Goal: Task Accomplishment & Management: Complete application form

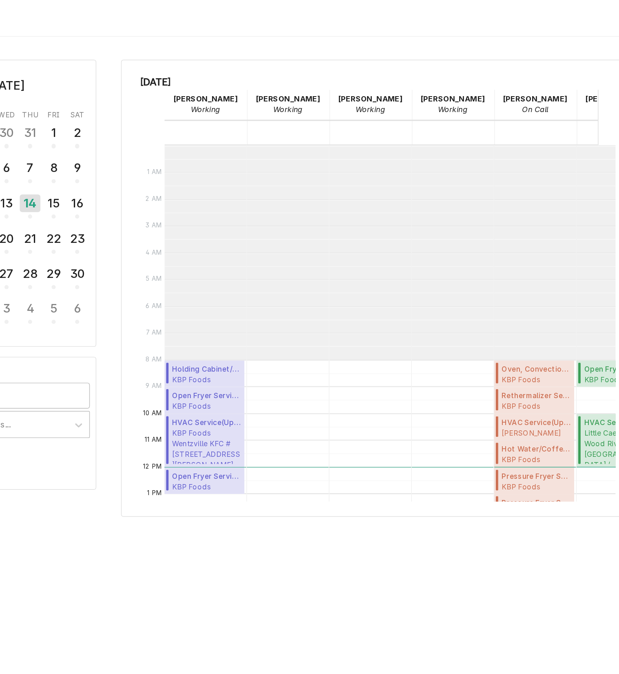
scroll to position [148, 0]
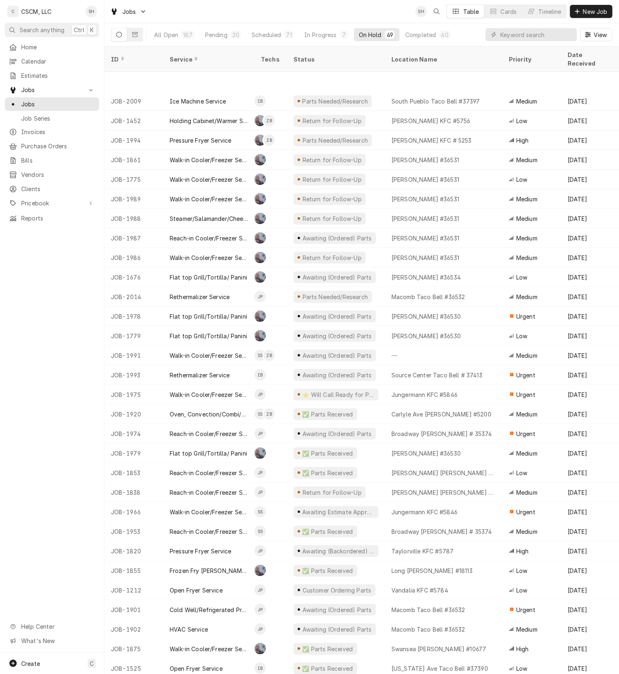
scroll to position [54, 0]
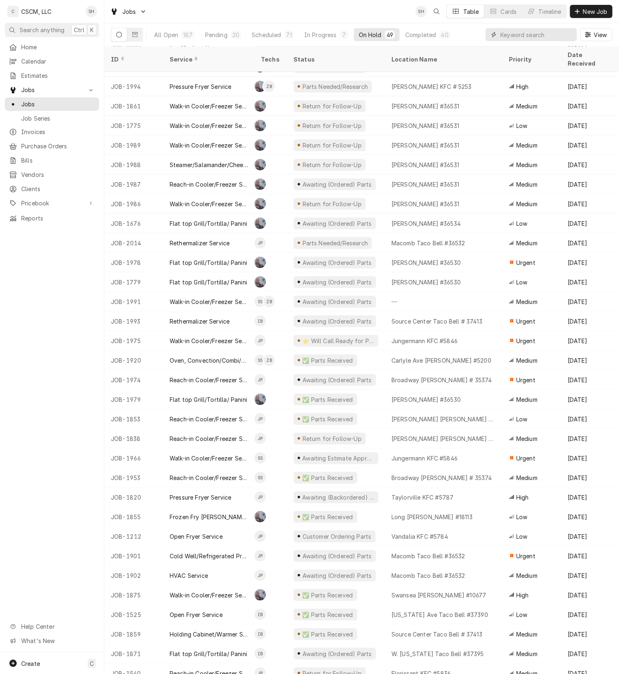
click at [518, 36] on input "Dynamic Content Wrapper" at bounding box center [536, 34] width 73 height 13
click at [558, 35] on input "Dynamic Content Wrapper" at bounding box center [536, 34] width 73 height 13
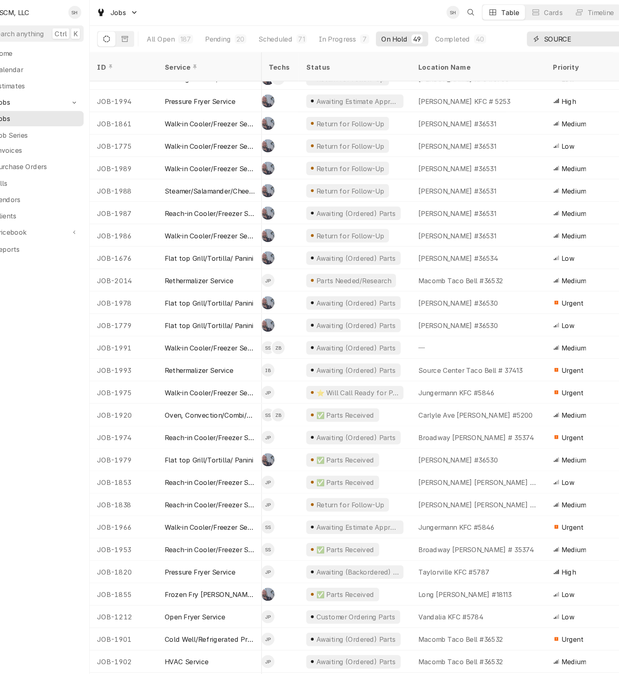
type input "SOURCE"
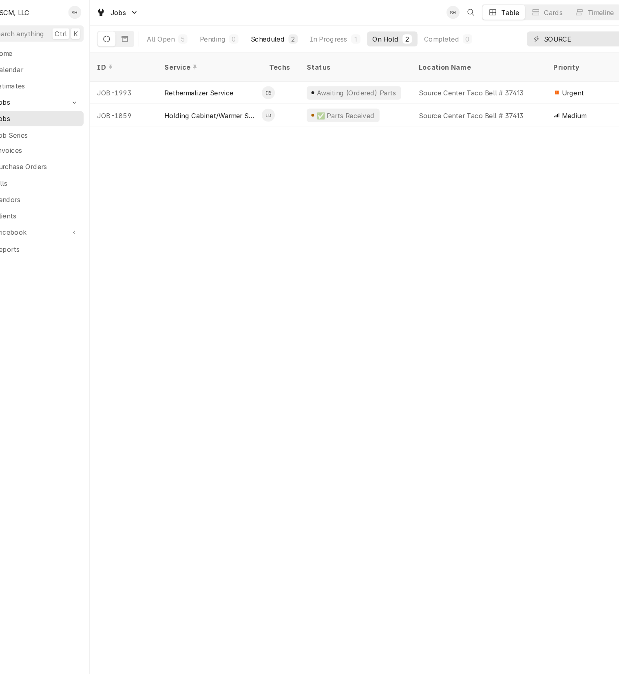
click at [267, 35] on div "Scheduled" at bounding box center [259, 35] width 29 height 9
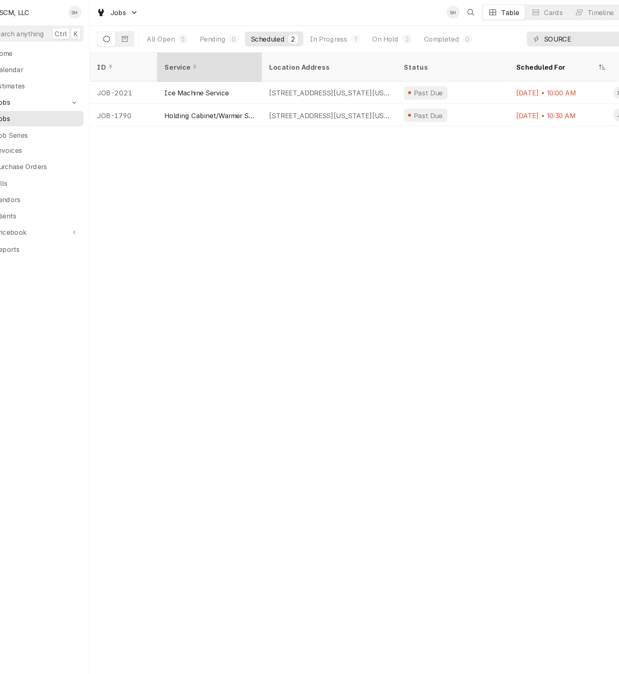
click at [183, 58] on div "Service" at bounding box center [208, 59] width 77 height 9
click at [168, 35] on div "All Open" at bounding box center [166, 35] width 24 height 9
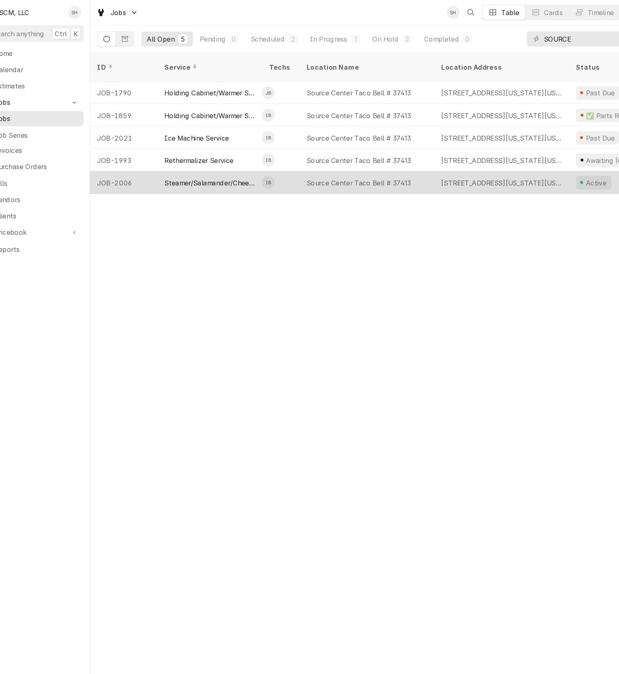
click at [290, 153] on div "Source Center Taco Bell # 37413" at bounding box center [345, 160] width 117 height 20
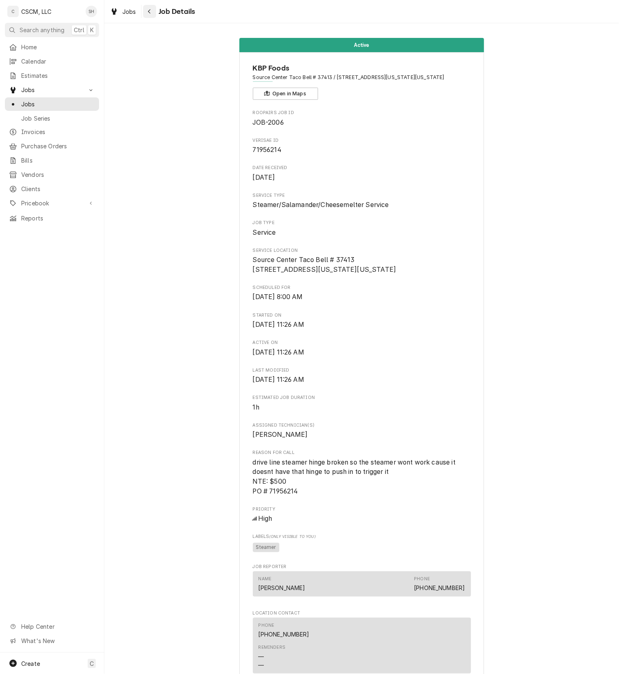
click at [150, 11] on icon "Navigate back" at bounding box center [150, 12] width 4 height 6
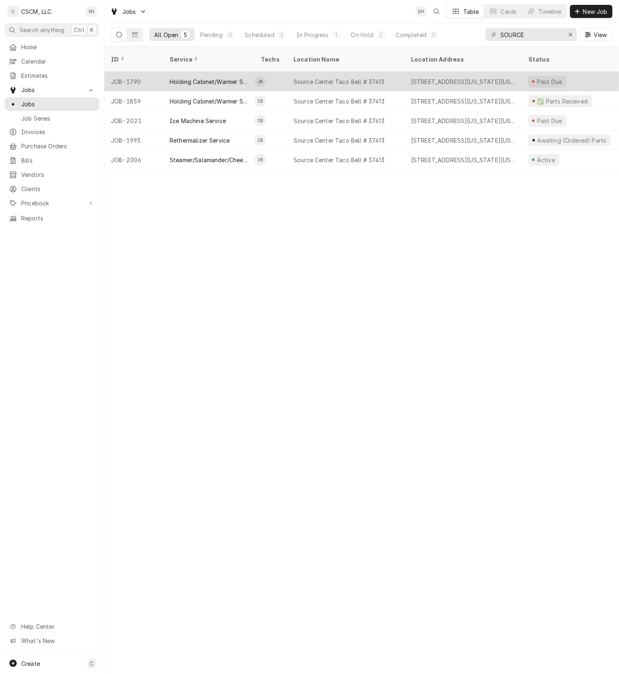
click at [219, 77] on div "Holding Cabinet/Warmer Service" at bounding box center [209, 81] width 78 height 9
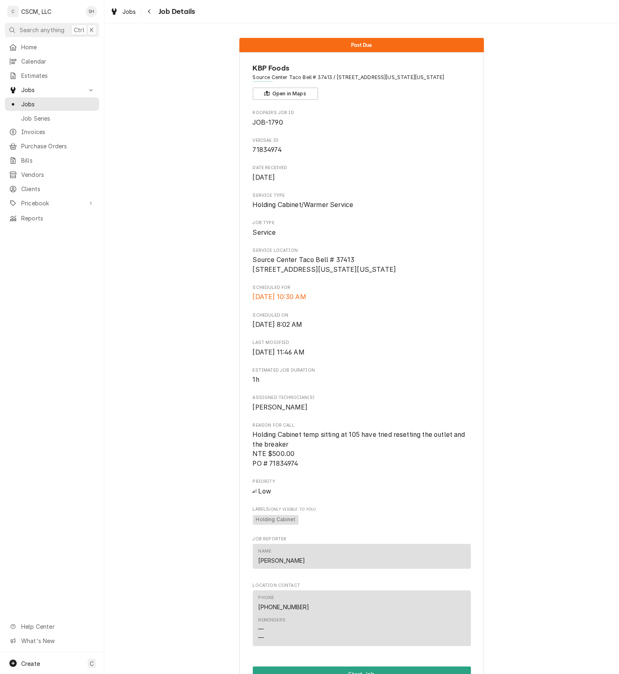
scroll to position [207, 0]
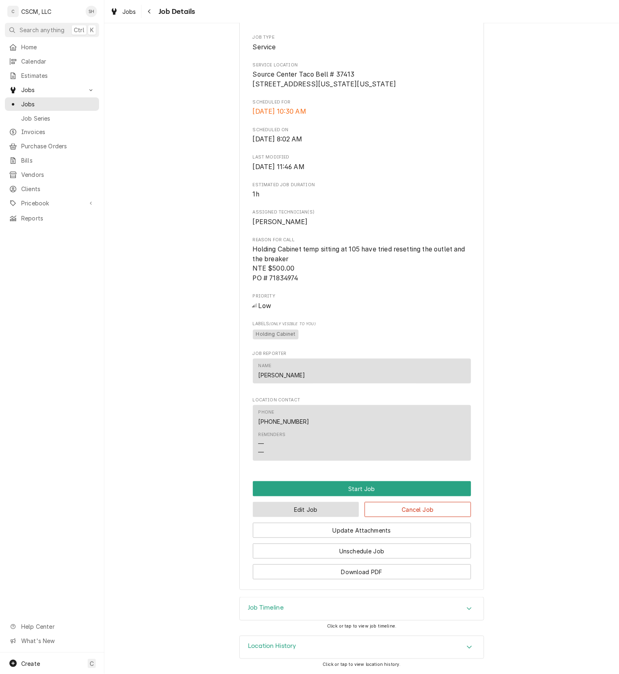
click at [307, 508] on button "Edit Job" at bounding box center [306, 509] width 106 height 15
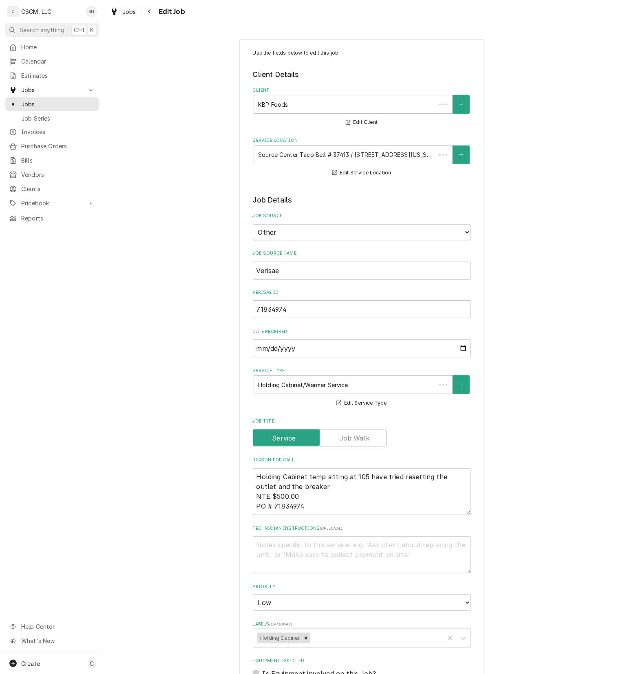
type textarea "x"
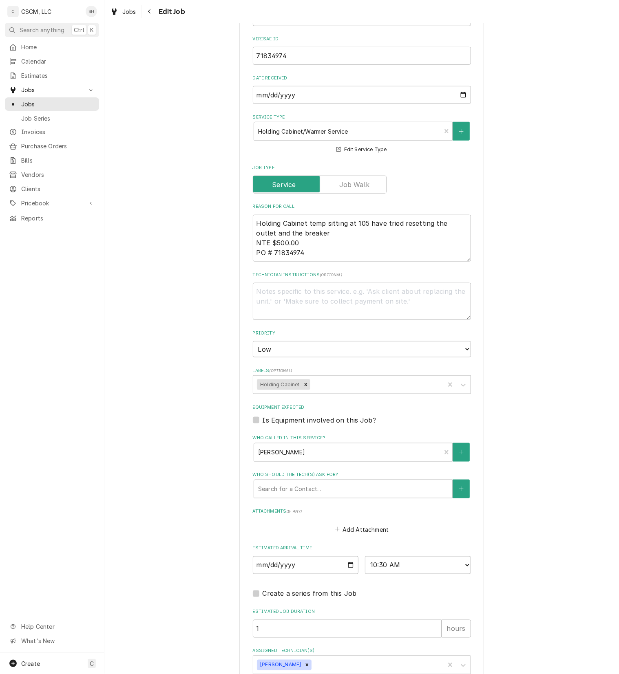
scroll to position [307, 0]
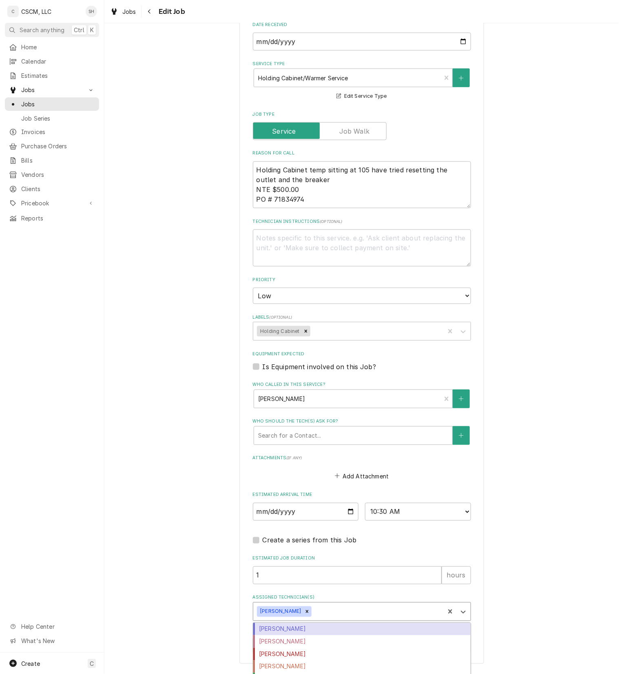
click at [313, 616] on div "Assigned Technician(s)" at bounding box center [376, 612] width 127 height 15
type input "IZA"
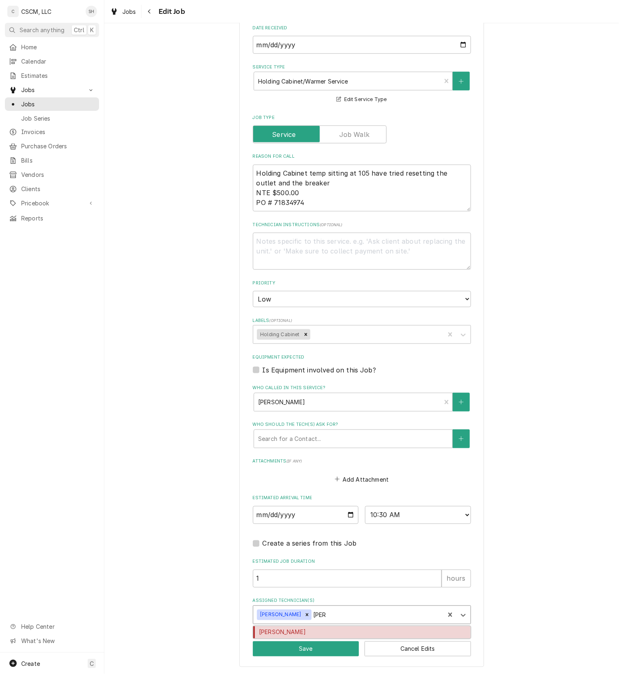
click at [318, 634] on div "[PERSON_NAME]" at bounding box center [361, 633] width 217 height 13
type textarea "x"
click at [314, 658] on div "Use the fields below to edit this job: Client Details Client KBP Foods Edit Cli…" at bounding box center [361, 201] width 245 height 932
click at [316, 653] on button "Save" at bounding box center [306, 649] width 106 height 15
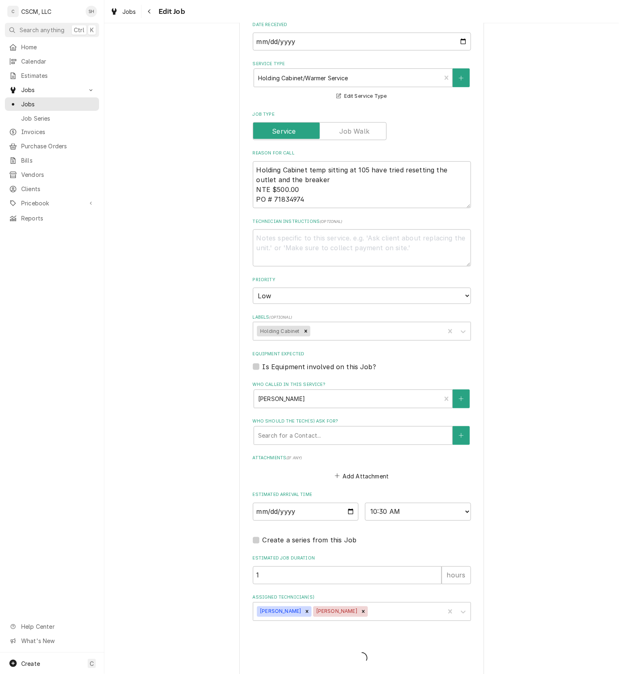
type textarea "x"
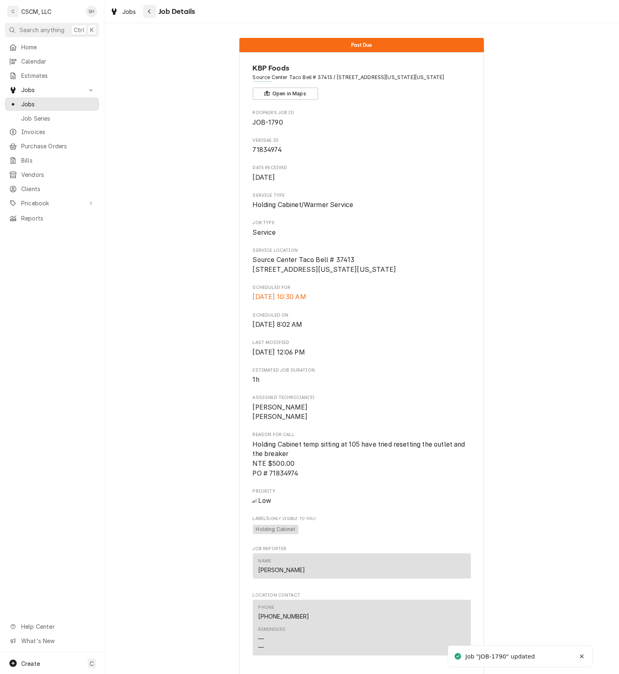
click at [153, 15] on div "Navigate back" at bounding box center [150, 11] width 8 height 8
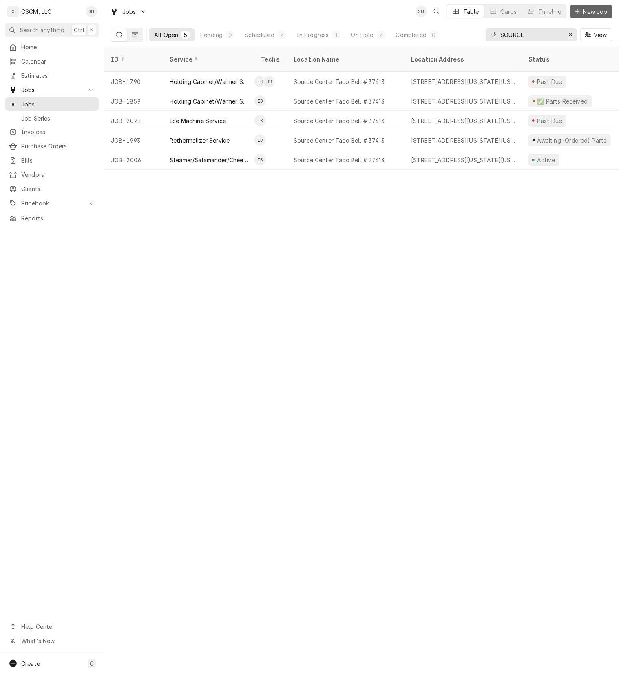
click at [578, 9] on icon "Dynamic Content Wrapper" at bounding box center [577, 12] width 5 height 6
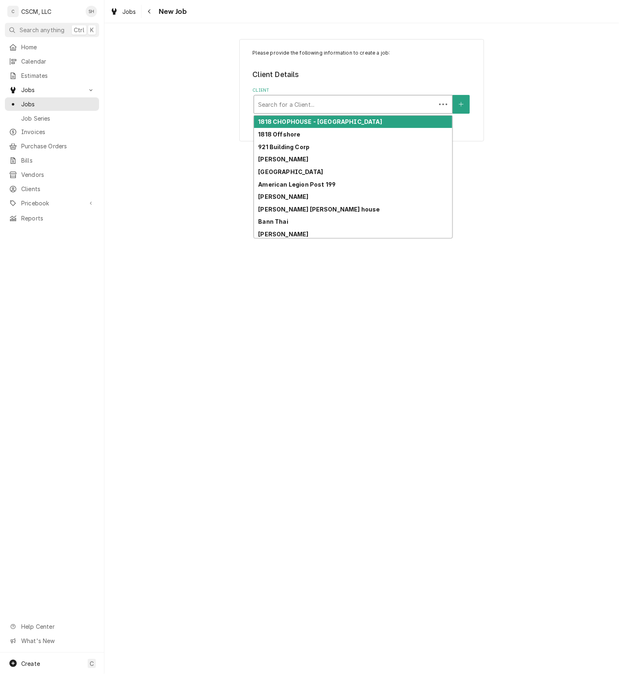
click at [304, 104] on div "Client" at bounding box center [345, 104] width 174 height 15
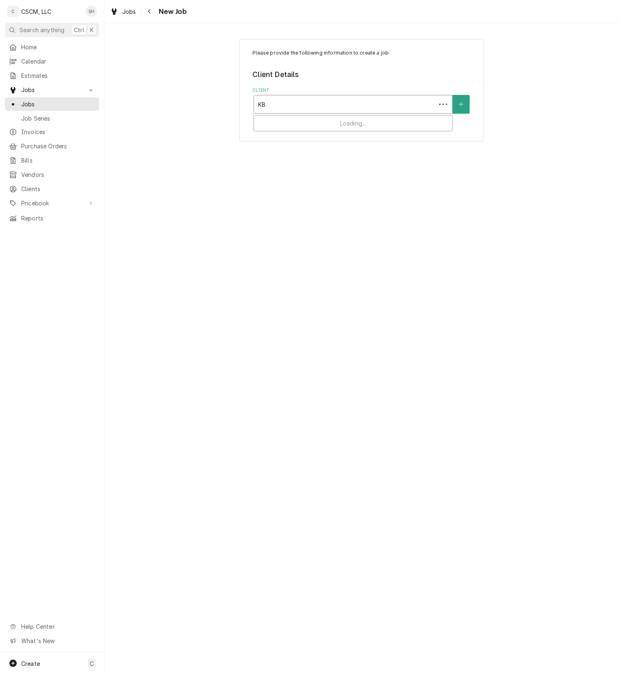
type input "KBP"
click at [312, 125] on div "KBP Foods" at bounding box center [353, 122] width 198 height 13
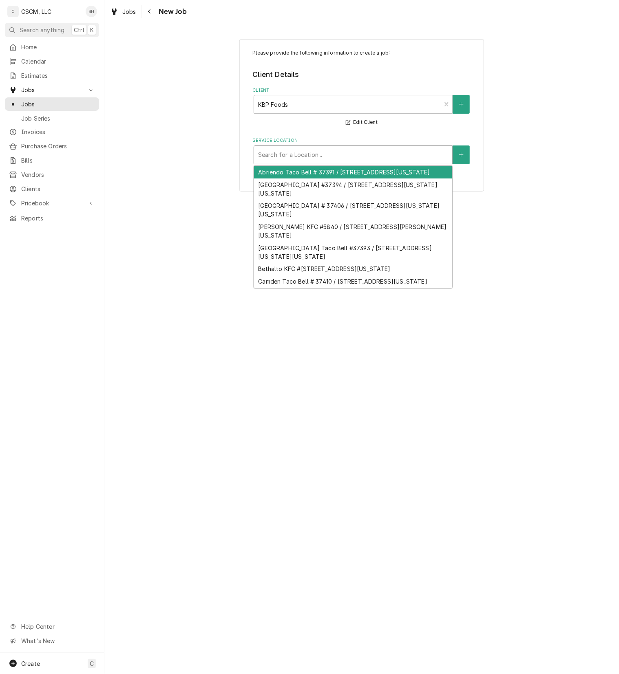
click at [320, 150] on div "Service Location" at bounding box center [353, 155] width 190 height 15
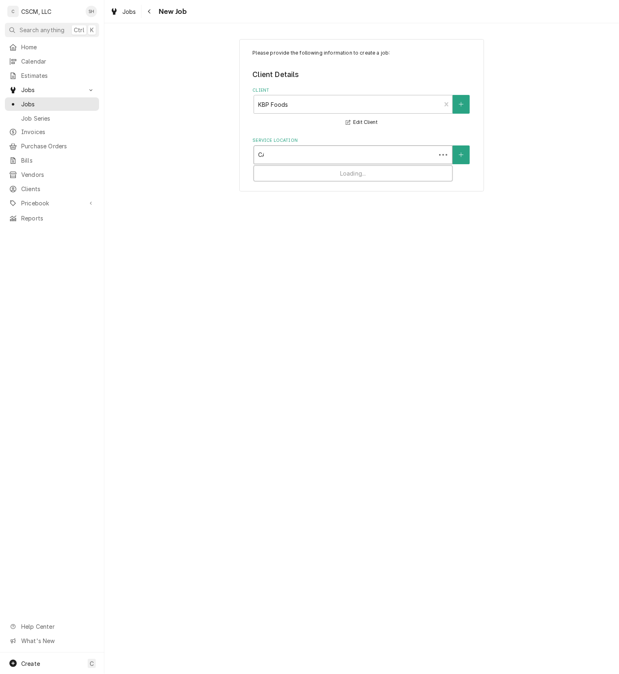
type input "CAM"
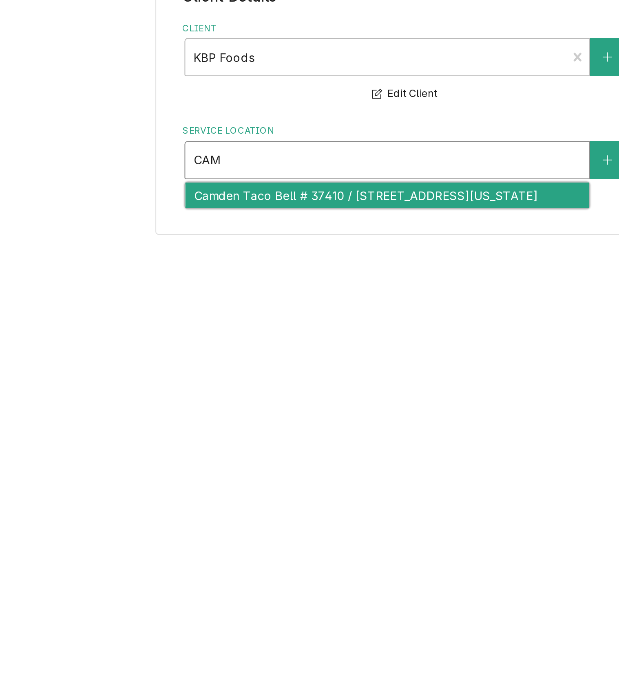
click at [330, 179] on div "Camden Taco Bell # 37410 / 6610 Camden Blvd, Fountain, Colorado 80817" at bounding box center [353, 172] width 198 height 13
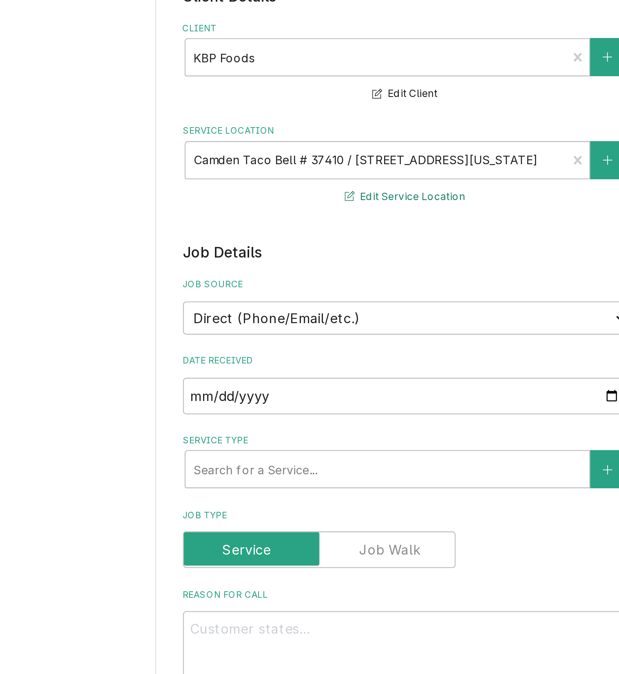
drag, startPoint x: 330, startPoint y: 179, endPoint x: 329, endPoint y: 234, distance: 55.1
click at [329, 234] on div "Please provide the following information to create a job: Client Details Client…" at bounding box center [362, 425] width 218 height 753
click at [329, 234] on select "Direct (Phone/Email/etc.) Other" at bounding box center [362, 232] width 218 height 16
select select "100"
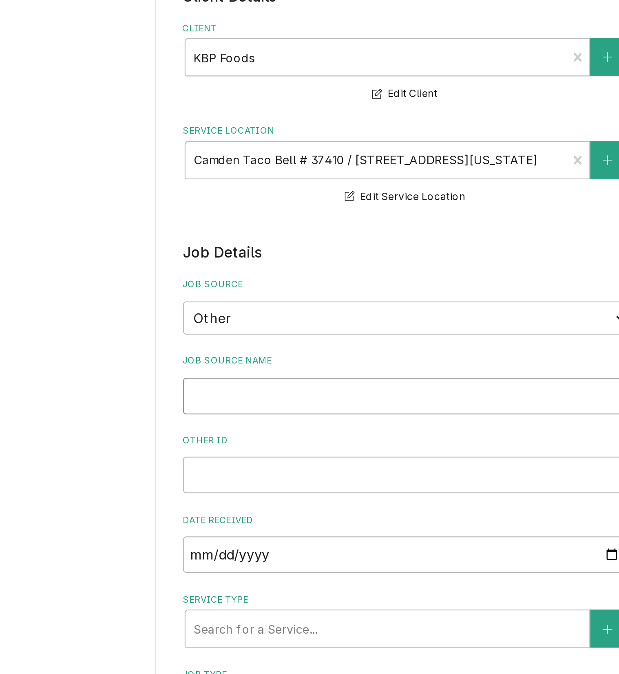
click at [334, 268] on input "Job Source Name" at bounding box center [362, 271] width 218 height 18
type textarea "x"
type input "v"
type textarea "x"
type input "vE"
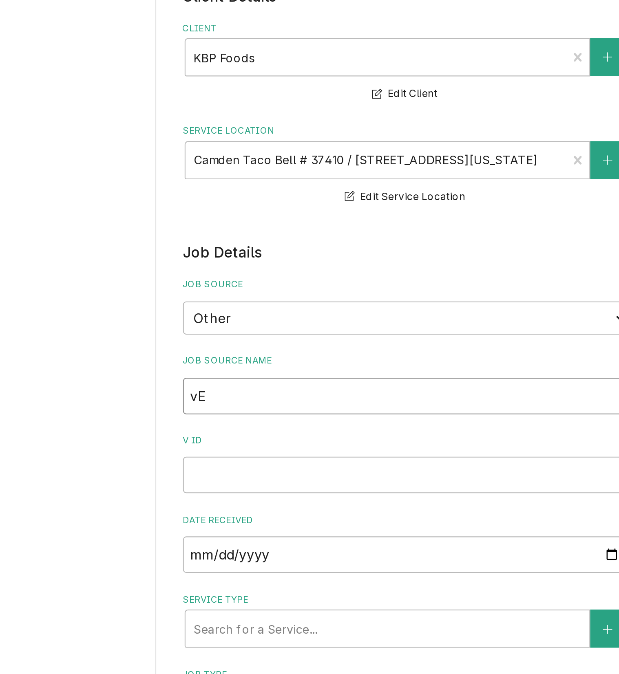
type textarea "x"
type input "vERI"
type textarea "x"
type input "vERIS"
type textarea "x"
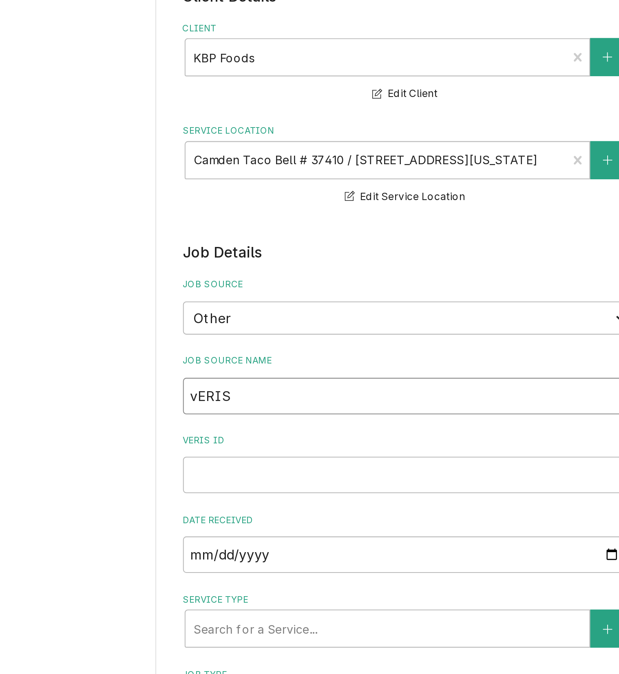
type input "vERI"
type textarea "x"
type input "vER"
type textarea "x"
type input "vE"
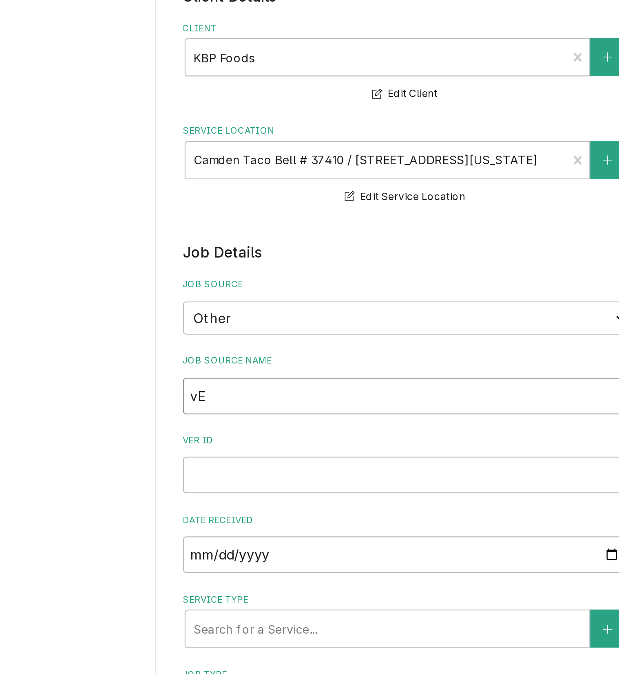
type textarea "x"
type input "v"
type textarea "x"
type input "V"
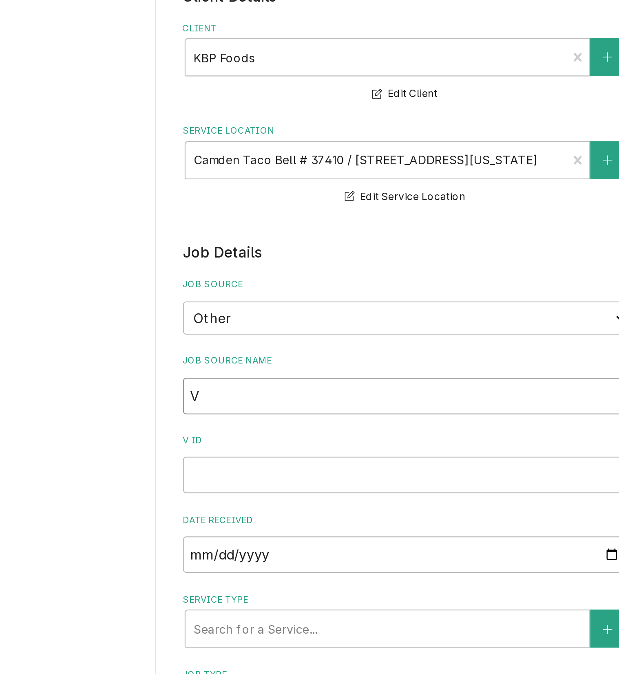
type textarea "x"
type input "Ve"
type textarea "x"
type input "Ver"
type textarea "x"
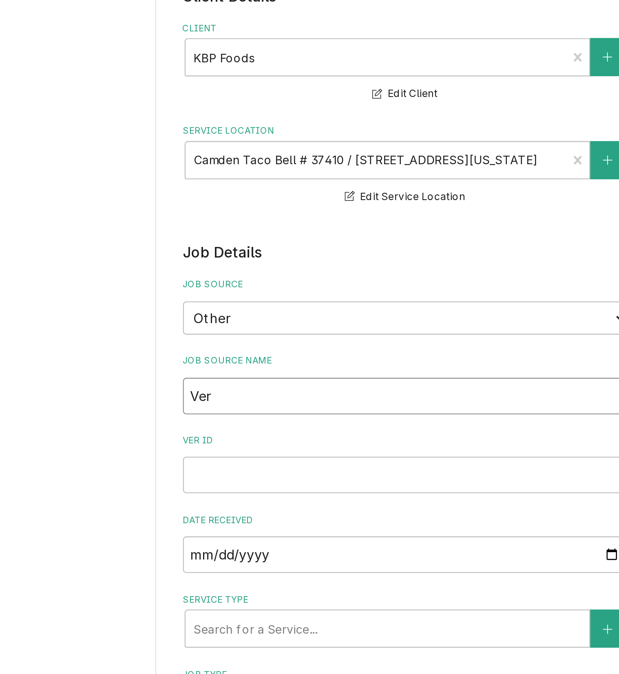
type input "Veri"
type textarea "x"
type input "Veris"
type textarea "x"
type input "Verisa"
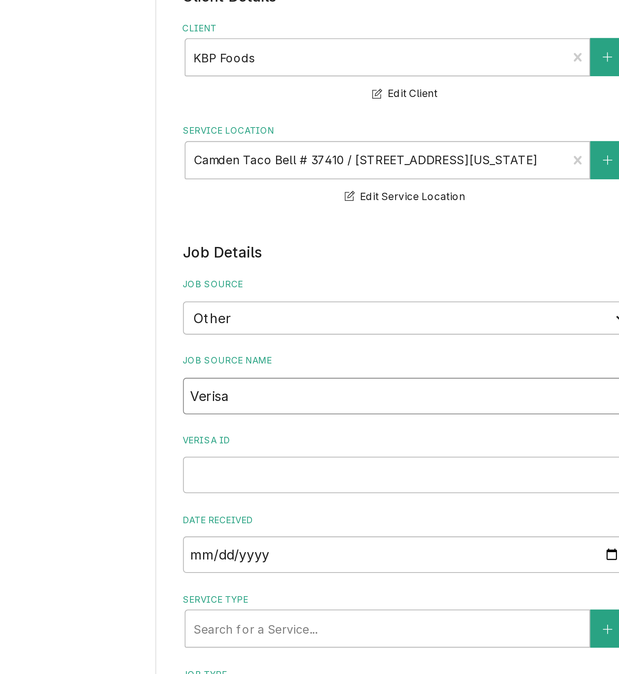
type textarea "x"
type input "Verisae"
paste input "71965355"
type textarea "x"
type input "71965355"
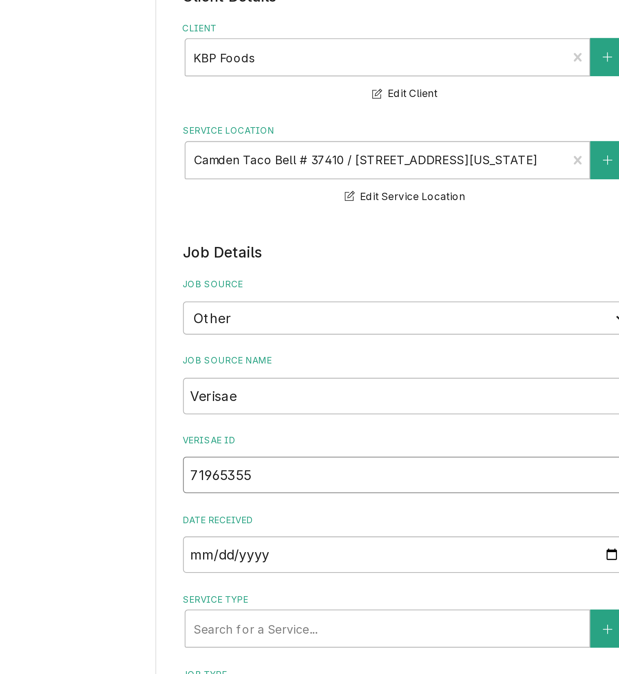
type textarea "x"
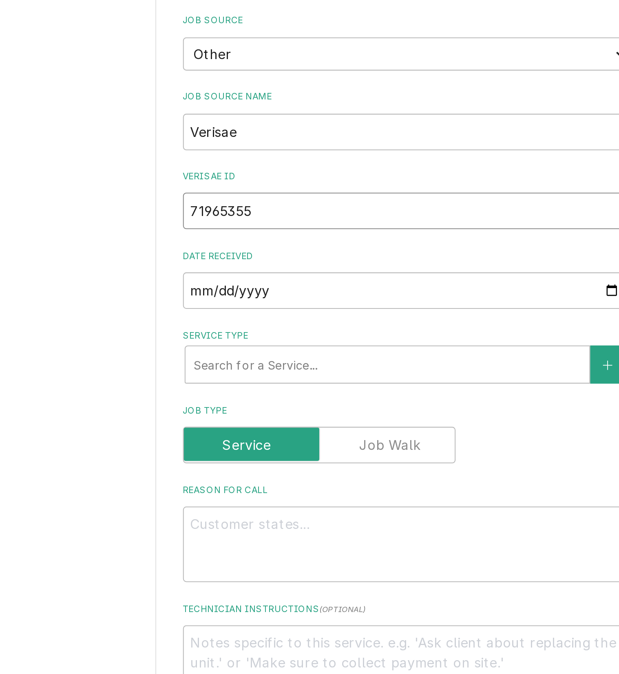
scroll to position [152, 0]
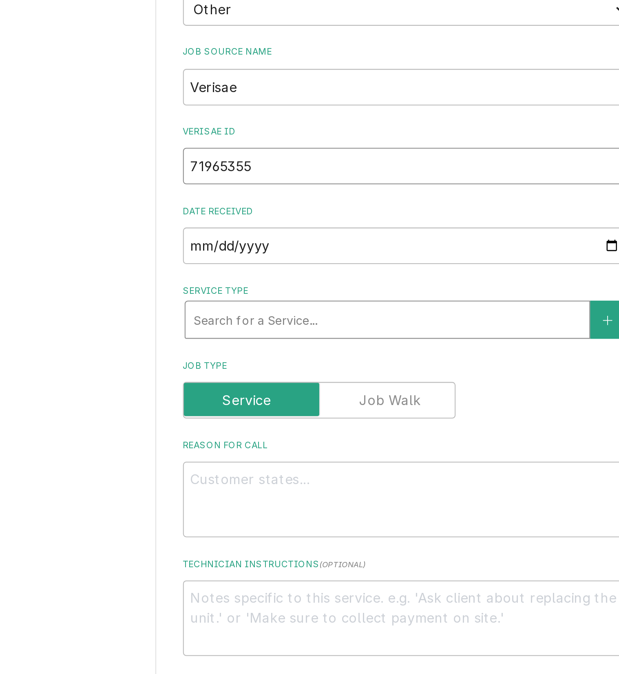
type input "71965355"
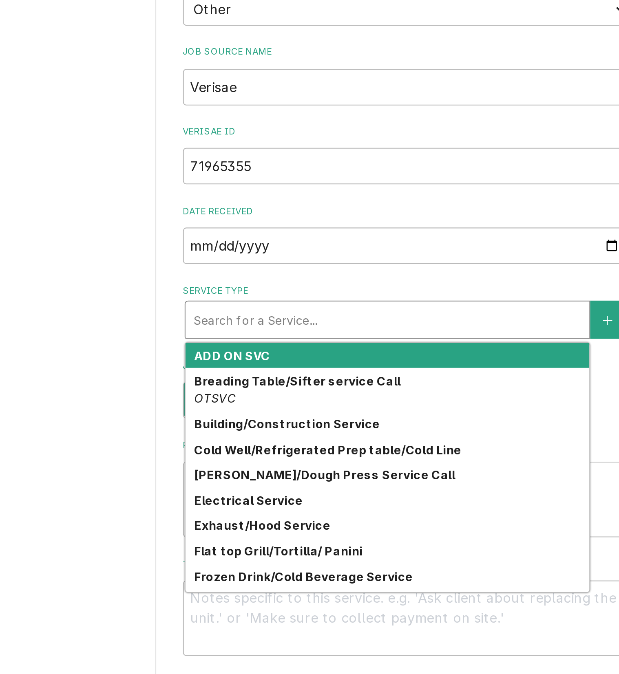
click at [318, 231] on div "Service Type" at bounding box center [353, 233] width 190 height 15
type textarea "x"
type input "p"
type textarea "x"
type input "pl"
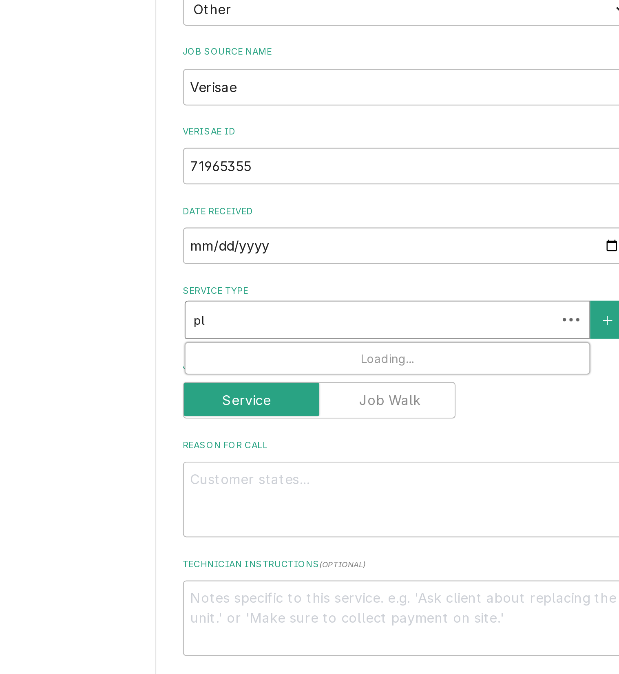
type textarea "x"
type input "plu"
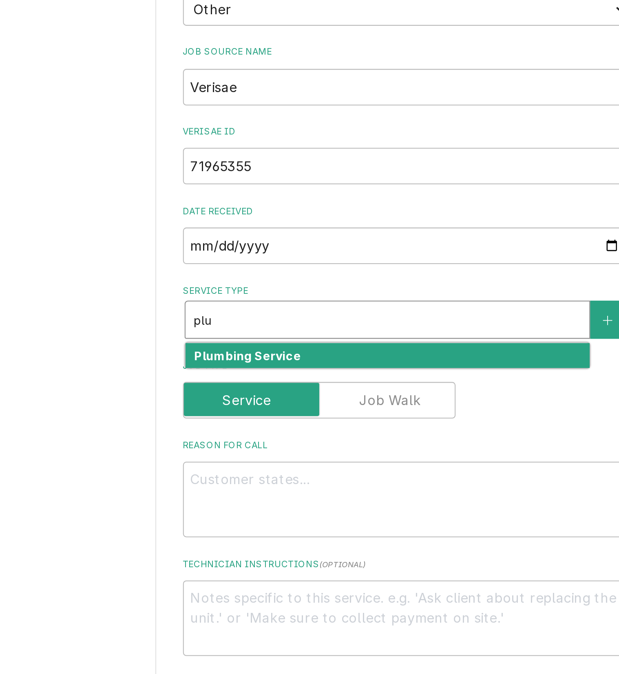
click at [301, 252] on strong "Plumbing Service" at bounding box center [284, 251] width 53 height 7
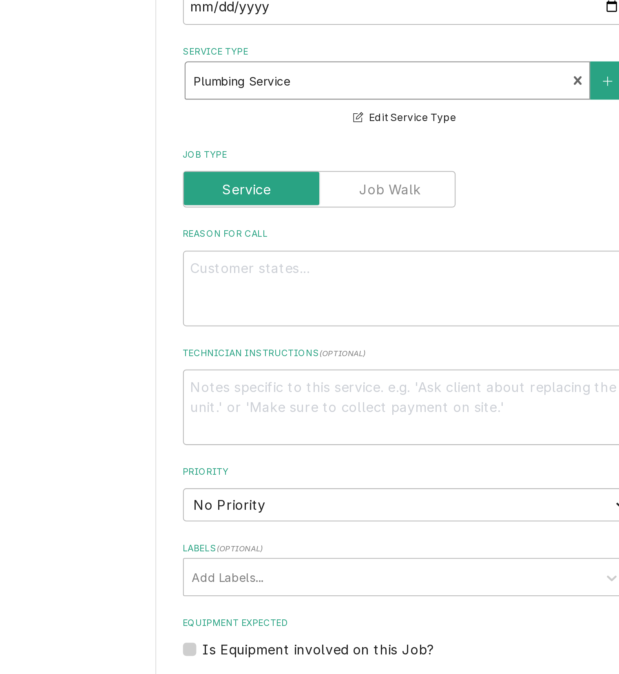
scroll to position [294, 0]
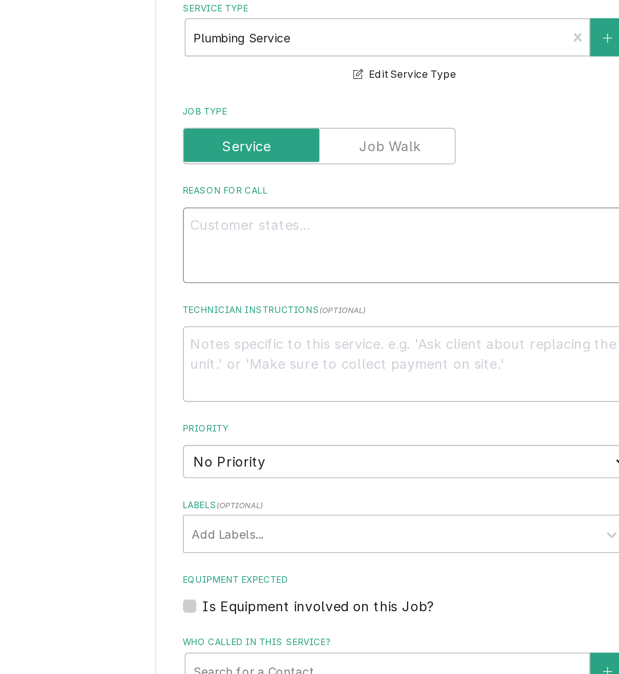
click at [314, 198] on textarea "Reason For Call" at bounding box center [362, 196] width 218 height 37
paste textarea "Bathroom Mens - Ladies Plumbing"
type textarea "x"
type textarea "Bathroom Mens - Ladies Plumbing"
type textarea "x"
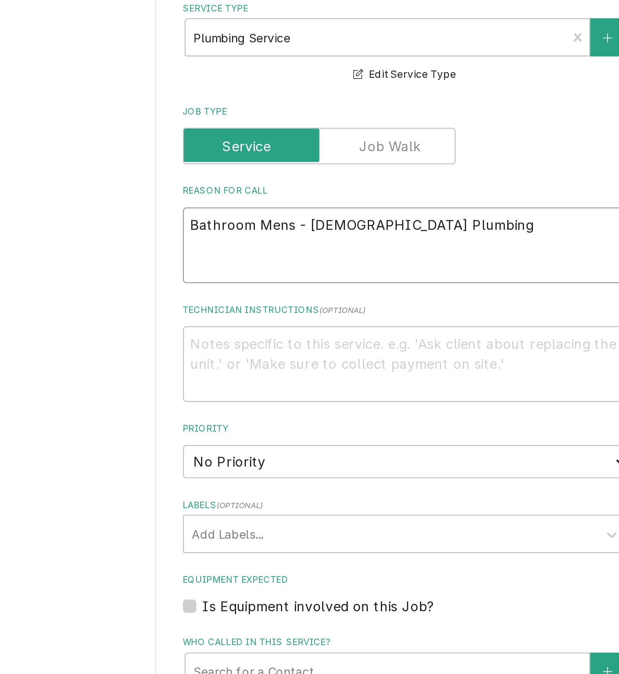
type textarea "Bathroom Mens - Ladies Plumbing"
click at [390, 198] on textarea "Bathroom Mens - Ladies Plumbing" at bounding box center [362, 196] width 218 height 37
type textarea "x"
type textarea "Bathroom Mens - Ladies Plumbing-"
type textarea "x"
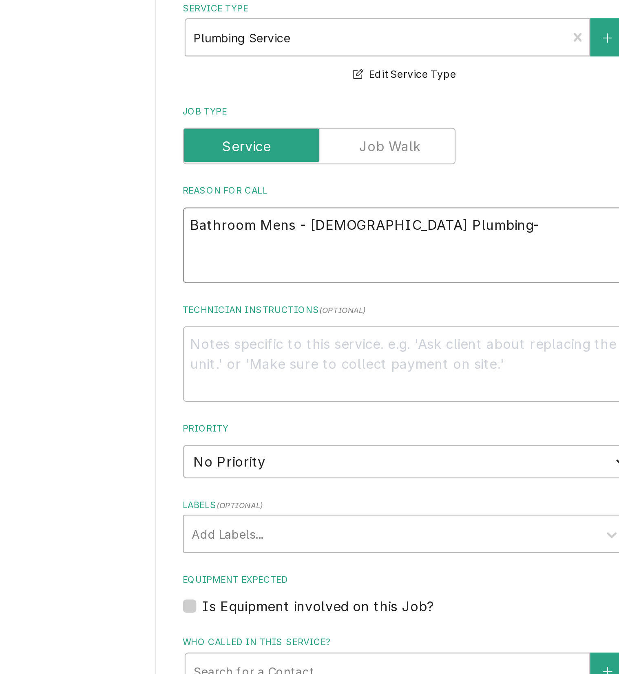
type textarea "Bathroom Mens - Ladies Plumbing-"
paste textarea "Call Description: Leaking from the pipe that goes straight up the back of the t…"
type textarea "x"
type textarea "Bathroom Mens - Ladies Plumbing- Call Description: Leaking from the pipe that g…"
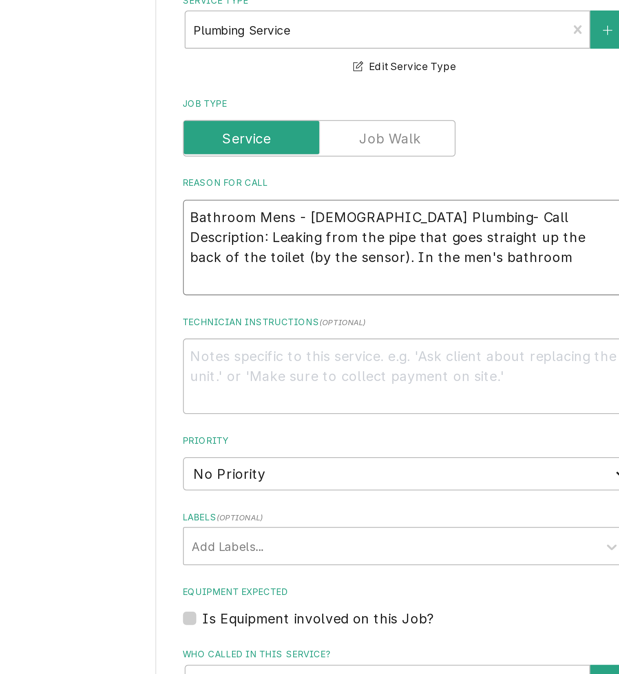
click at [418, 185] on textarea "Bathroom Mens - Ladies Plumbing- Call Description: Leaking from the pipe that g…" at bounding box center [362, 198] width 218 height 47
type textarea "x"
type textarea "Bathroom Mens - Ladies Plumbing- Call Description:Leaking from the pipe that go…"
type textarea "x"
type textarea "Bathroom Mens - Ladies Plumbing- Call DescriptionLeaking from the pipe that goe…"
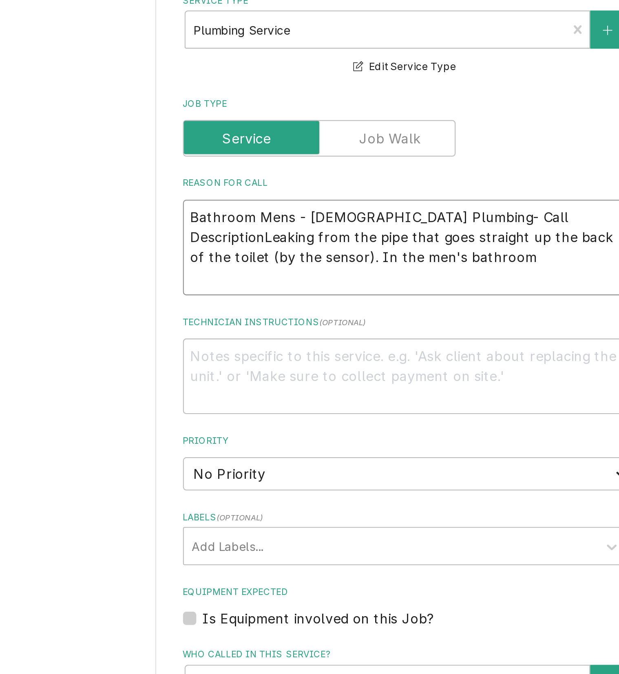
type textarea "x"
type textarea "Bathroom Mens - Ladies Plumbing- Call DescriptioLeaking from the pipe that goes…"
type textarea "x"
type textarea "Bathroom Mens - Ladies Plumbing- Call DescriptiLeaking from the pipe that goes …"
type textarea "x"
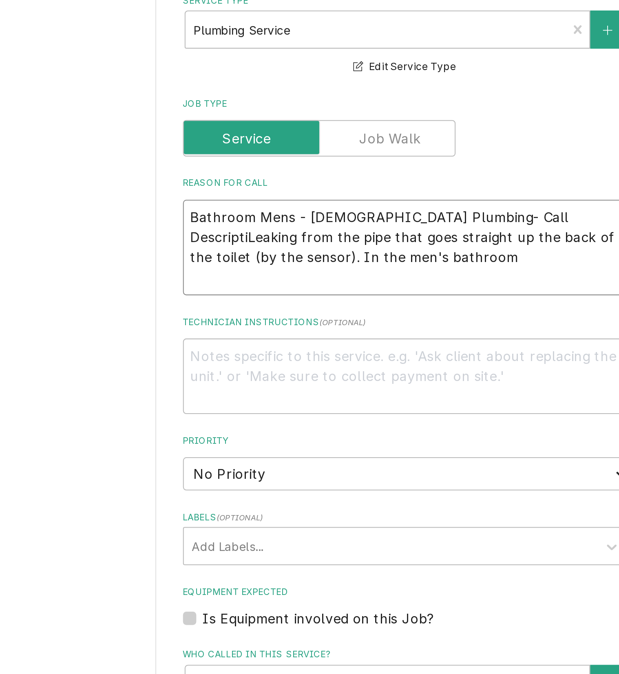
type textarea "Bathroom Mens - Ladies Plumbing- Call DescriptLeaking from the pipe that goes s…"
type textarea "x"
type textarea "Bathroom Mens - Ladies Plumbing- Call DescripLeaking from the pipe that goes st…"
type textarea "x"
type textarea "Bathroom Mens - Ladies Plumbing- Call DescriLeaking from the pipe that goes str…"
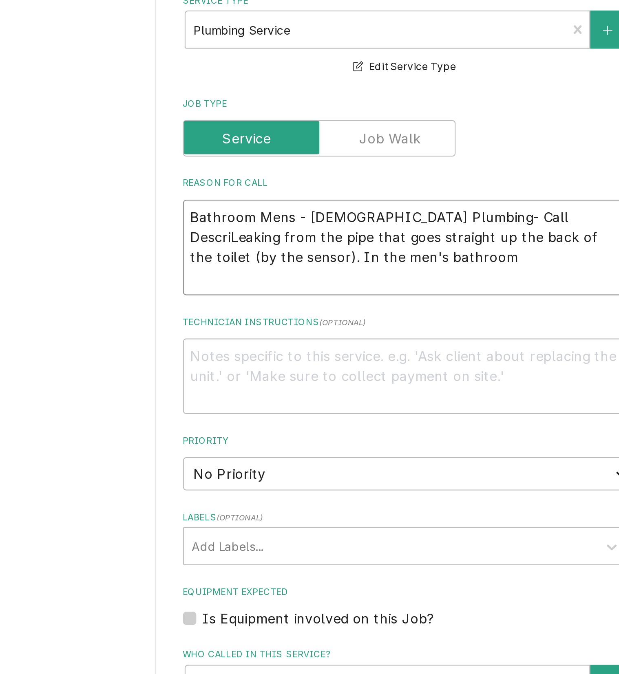
type textarea "x"
type textarea "Bathroom Mens - Ladies Plumbing- Call DescrLeaking from the pipe that goes stra…"
type textarea "x"
type textarea "Bathroom Mens - Ladies Plumbing- Call DescLeaking from the pipe that goes strai…"
type textarea "x"
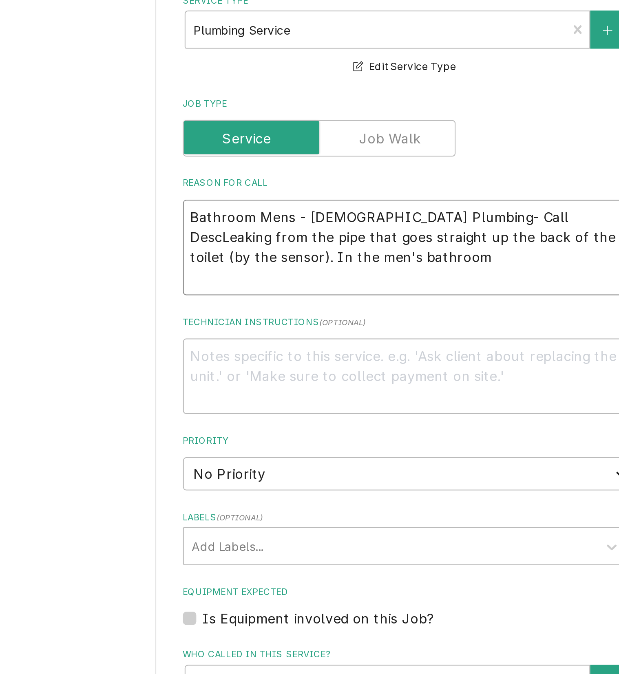
type textarea "Bathroom Mens - Ladies Plumbing- Call DesLeaking from the pipe that goes straig…"
type textarea "x"
type textarea "Bathroom Mens - Ladies Plumbing- Call DeLeaking from the pipe that goes straigh…"
type textarea "x"
type textarea "Bathroom Mens - Ladies Plumbing- Call DLeaking from the pipe that goes straight…"
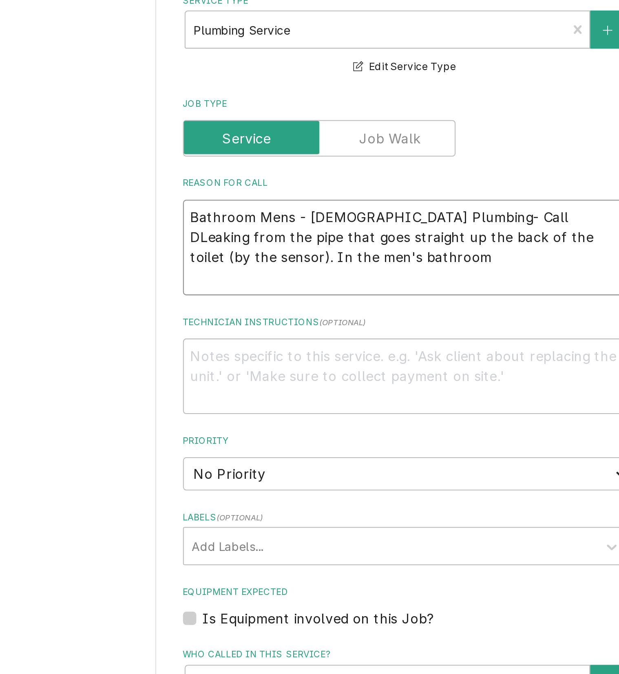
type textarea "x"
type textarea "Bathroom Mens - Ladies Plumbing- Call Leaking from the pipe that goes straight …"
type textarea "x"
type textarea "Bathroom Mens - Ladies Plumbing- CallLeaking from the pipe that goes straight u…"
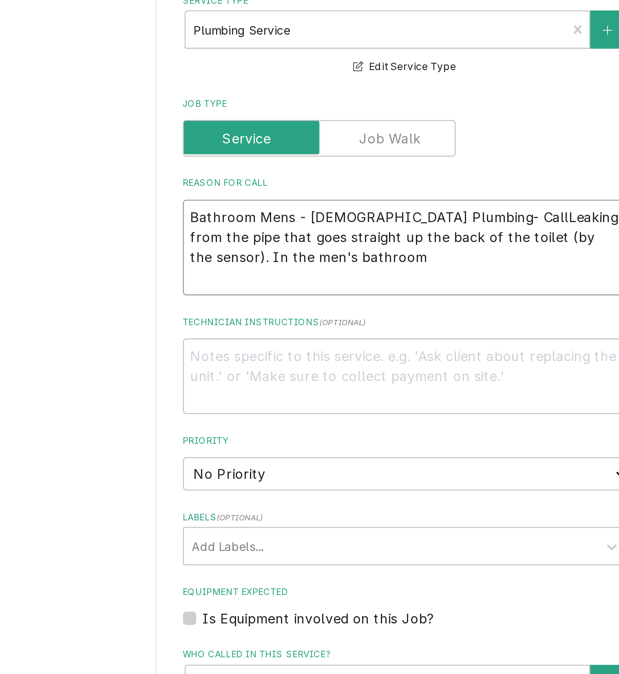
type textarea "x"
type textarea "Bathroom Mens - Ladies Plumbing- CalLeaking from the pipe that goes straight up…"
type textarea "x"
type textarea "Bathroom Mens - Ladies Plumbing- CaLeaking from the pipe that goes straight up …"
type textarea "x"
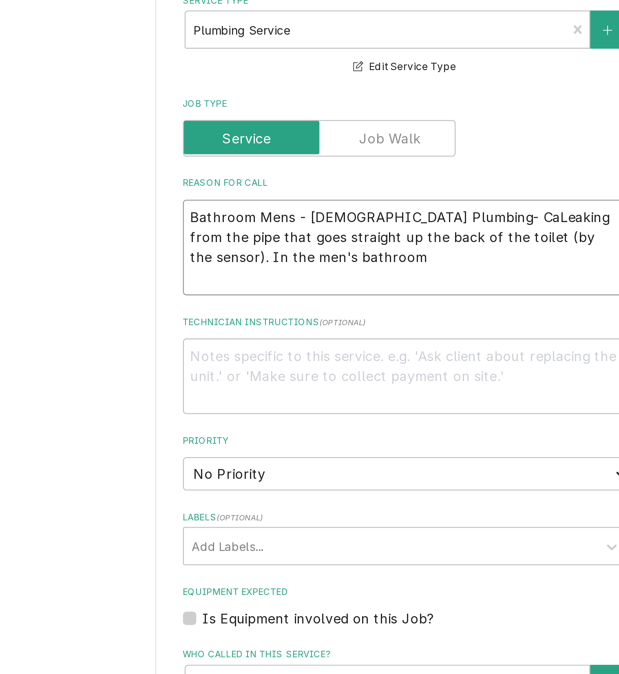
type textarea "Bathroom Mens - Ladies Plumbing- CLeaking from the pipe that goes straight up t…"
type textarea "x"
type textarea "Bathroom Mens - Ladies Plumbing- Leaking from the pipe that goes straight up th…"
click at [334, 186] on textarea "Bathroom Mens - Ladies Plumbing- Leaking from the pipe that goes straight up th…" at bounding box center [362, 198] width 218 height 47
type textarea "x"
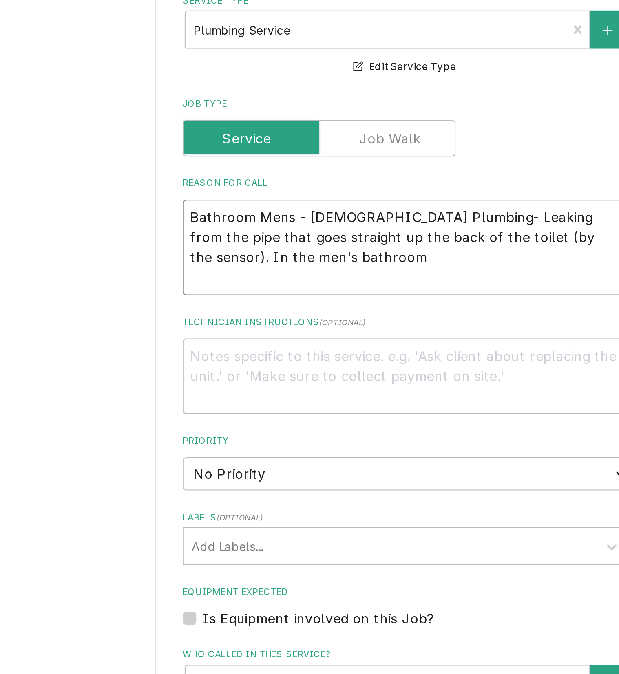
type textarea "Bathroom Mens - LadiesPlumbing- Leaking from the pipe that goes straight up the…"
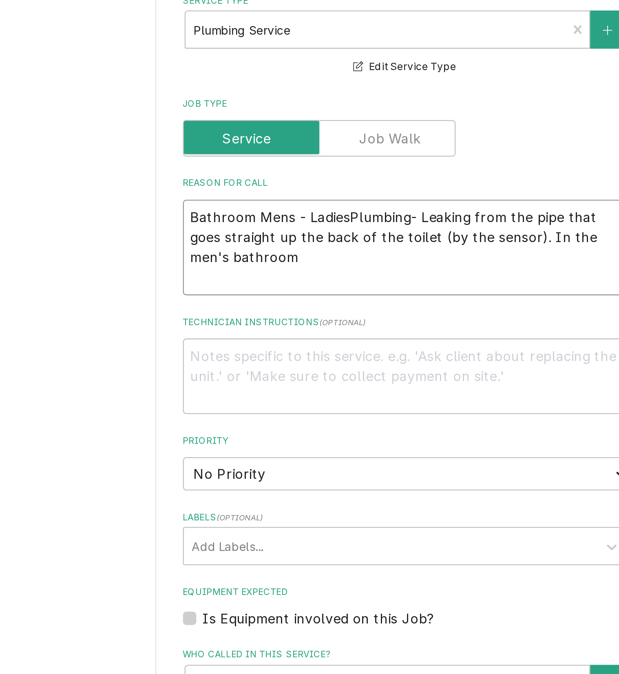
type textarea "x"
type textarea "Bathroom Mens - LadiePlumbing- Leaking from the pipe that goes straight up the …"
type textarea "x"
type textarea "Bathroom Mens - LadiPlumbing- Leaking from the pipe that goes straight up the b…"
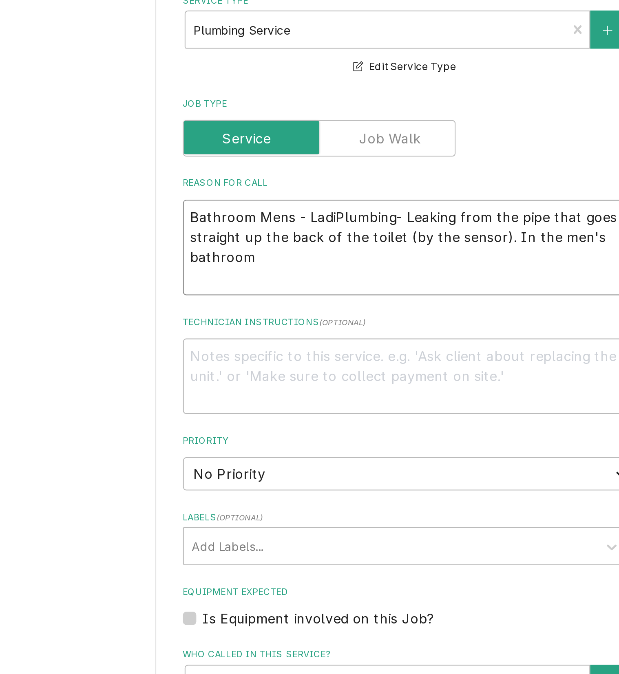
type textarea "x"
type textarea "Bathroom Mens - LadPlumbing- Leaking from the pipe that goes straight up the ba…"
type textarea "x"
type textarea "Bathroom Mens - LaPlumbing- Leaking from the pipe that goes straight up the bac…"
type textarea "x"
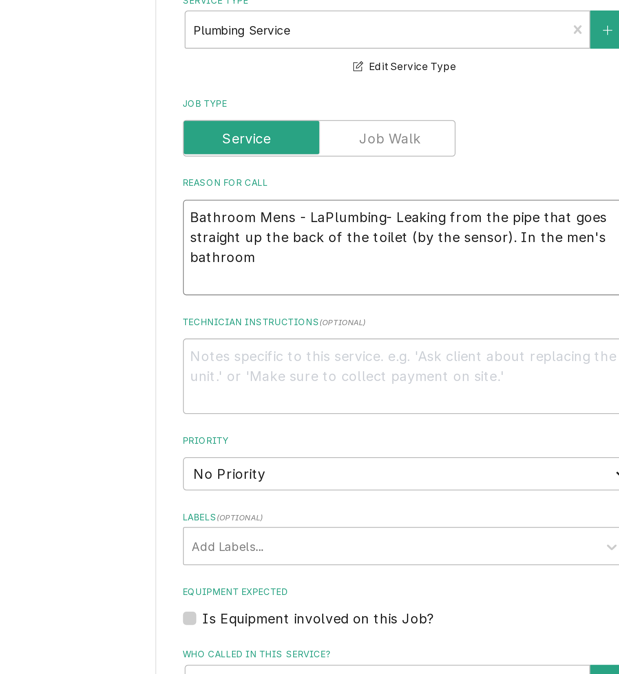
type textarea "Bathroom Mens - LPlumbing- Leaking from the pipe that goes straight up the back…"
type textarea "x"
type textarea "Bathroom Mens - Plumbing- Leaking from the pipe that goes straight up the back …"
type textarea "x"
type textarea "Bathroom Mens -Plumbing- Leaking from the pipe that goes straight up the back o…"
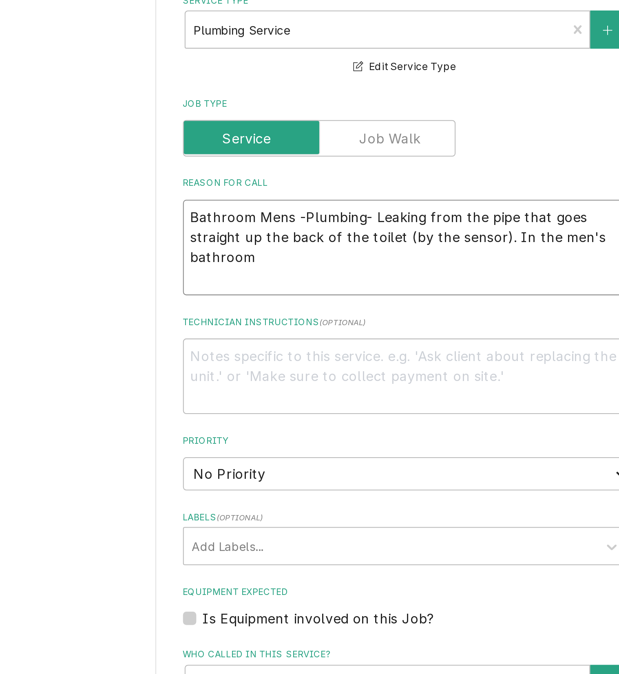
type textarea "x"
type textarea "Bathroom Mens Plumbing- Leaking from the pipe that goes straight up the back of…"
type textarea "x"
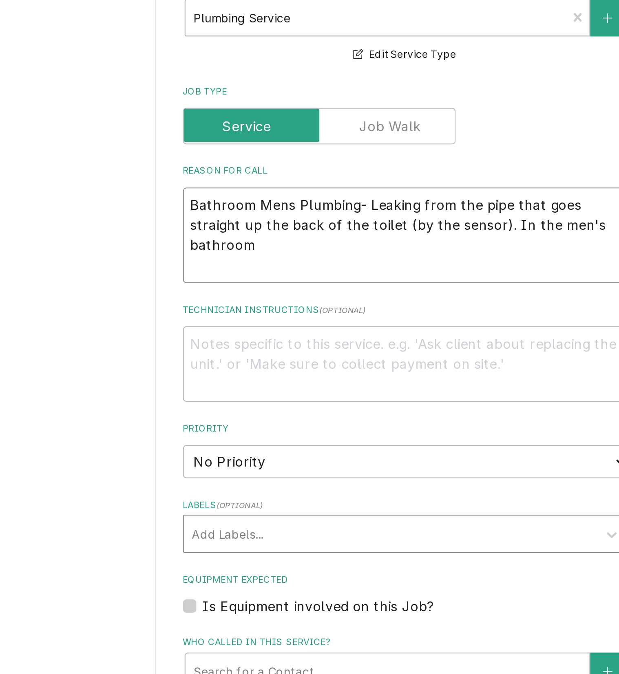
type textarea "Bathroom Mens Plumbing- Leaking from the pipe that goes straight up the back of…"
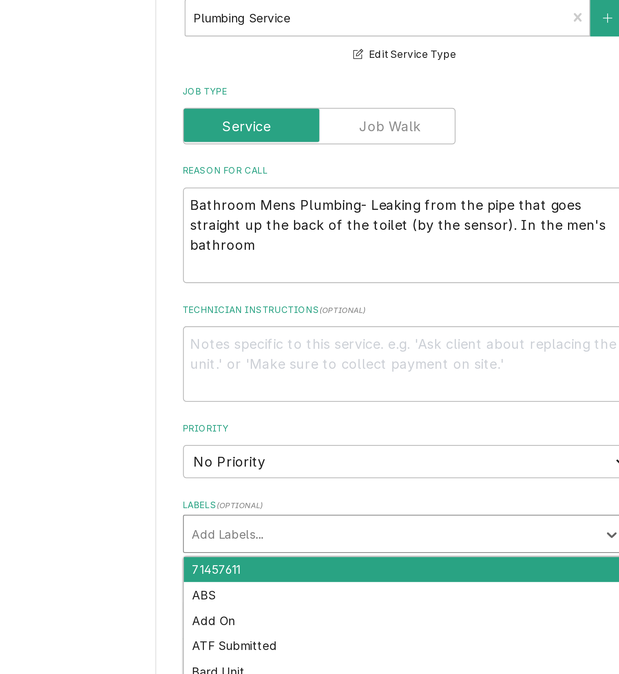
click at [301, 332] on div "Labels" at bounding box center [354, 338] width 195 height 15
type input "men"
click at [305, 354] on div "men's room" at bounding box center [361, 356] width 217 height 13
type textarea "x"
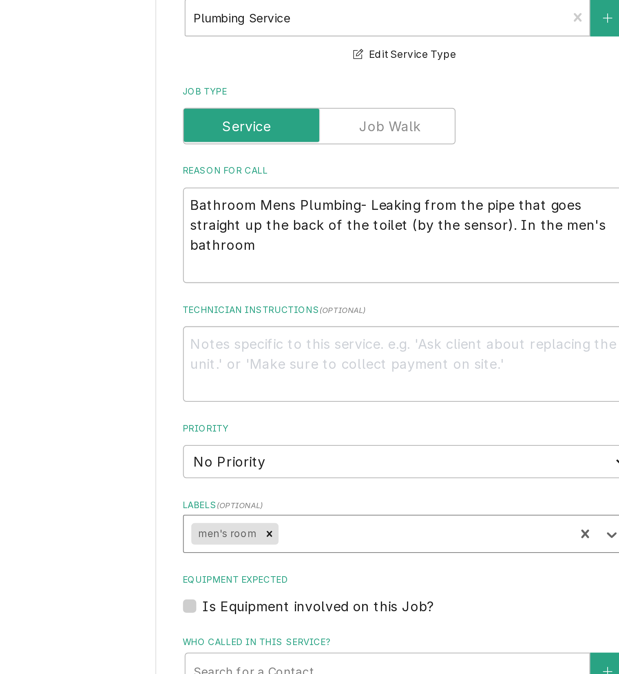
type textarea "x"
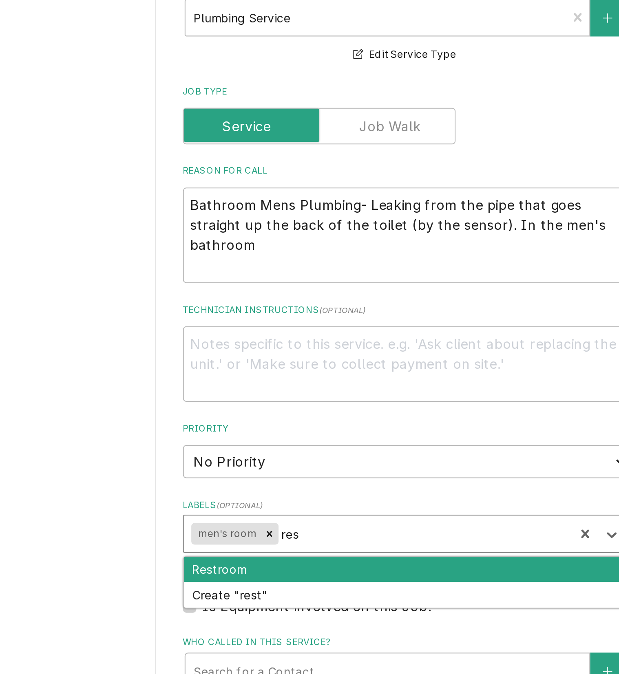
type input "rest"
click at [305, 354] on div "Restroom" at bounding box center [361, 356] width 217 height 13
type textarea "x"
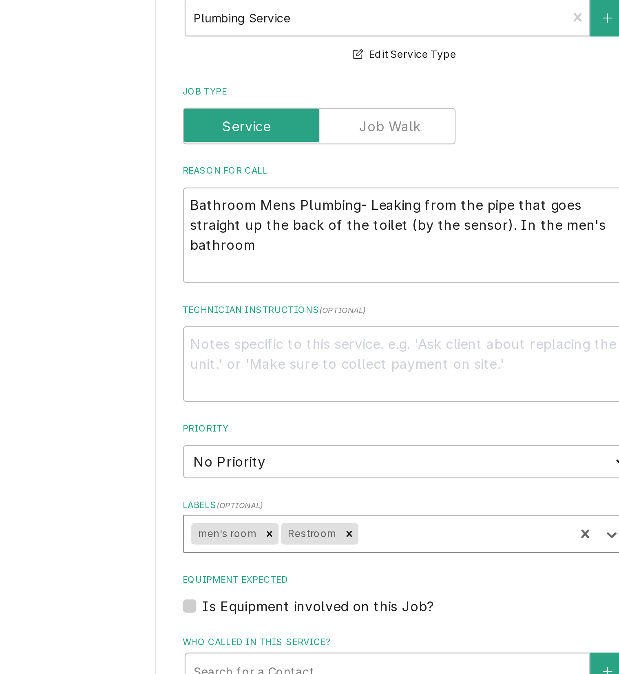
type textarea "x"
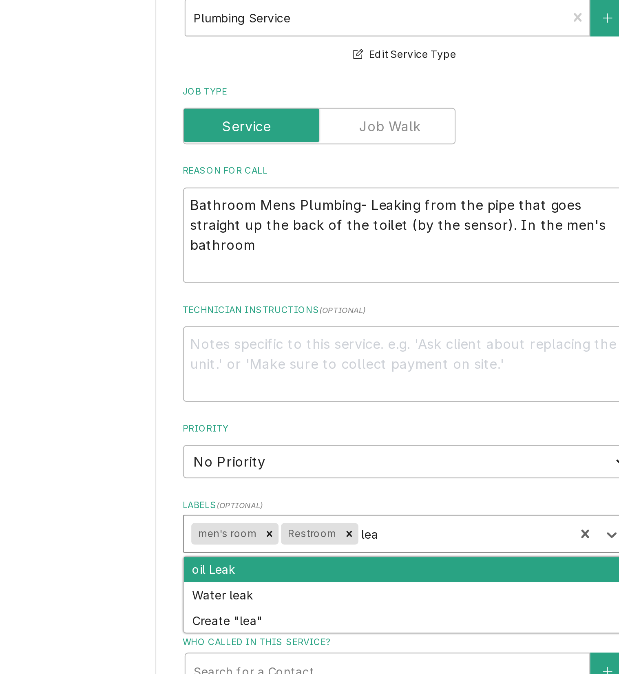
type input "leak"
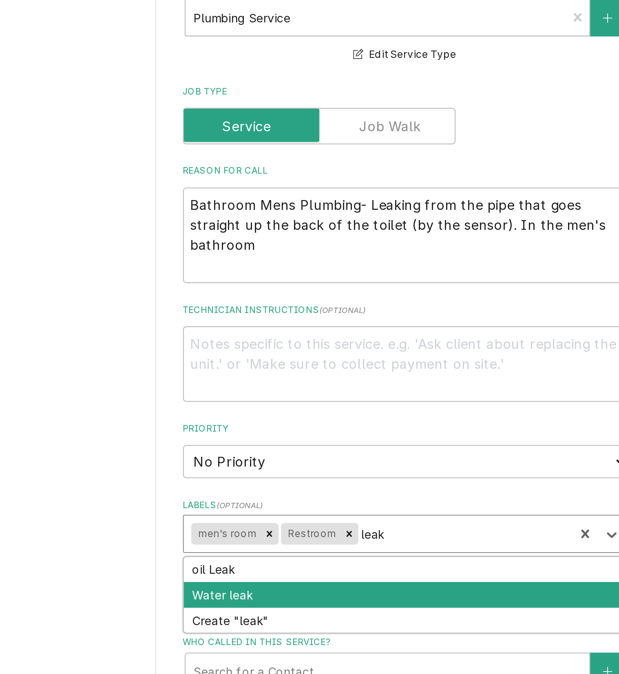
click at [307, 369] on div "Water leak" at bounding box center [361, 368] width 217 height 13
type textarea "x"
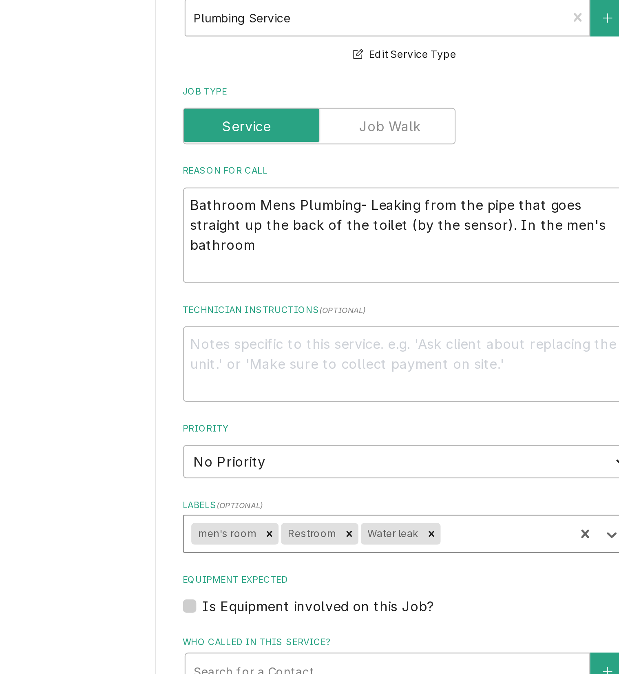
type textarea "x"
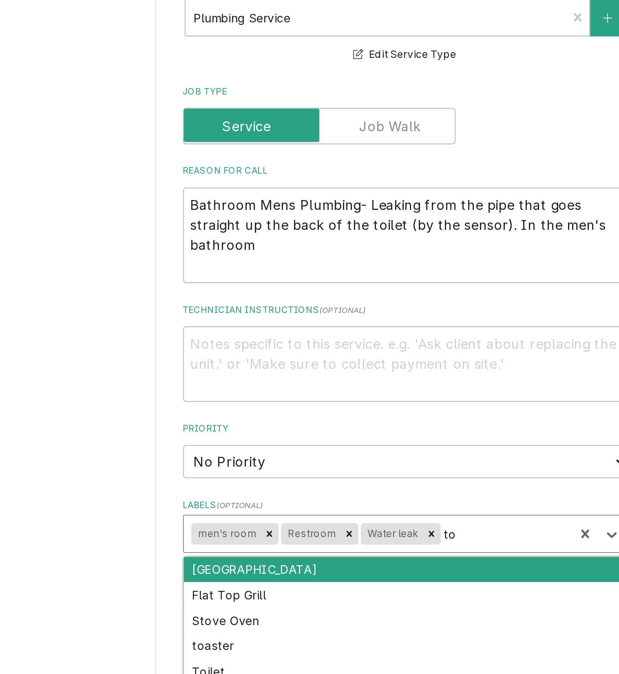
type input "toi"
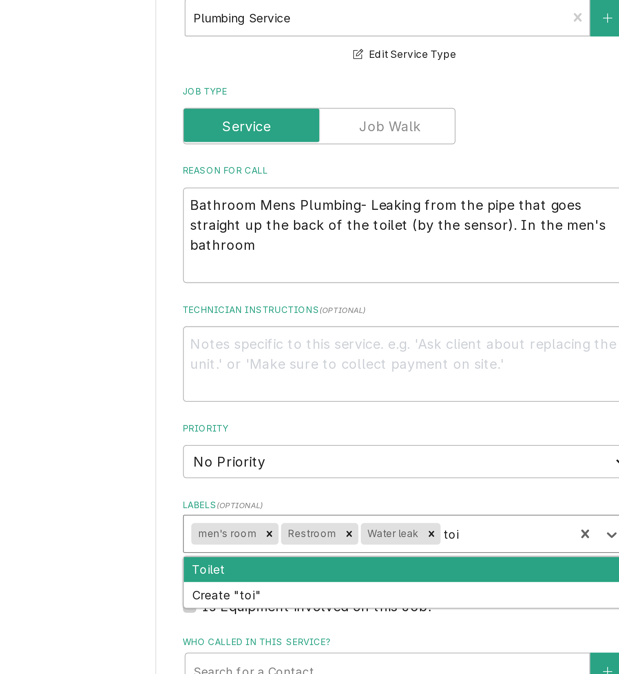
click at [395, 359] on div "Toilet" at bounding box center [361, 356] width 217 height 13
type textarea "x"
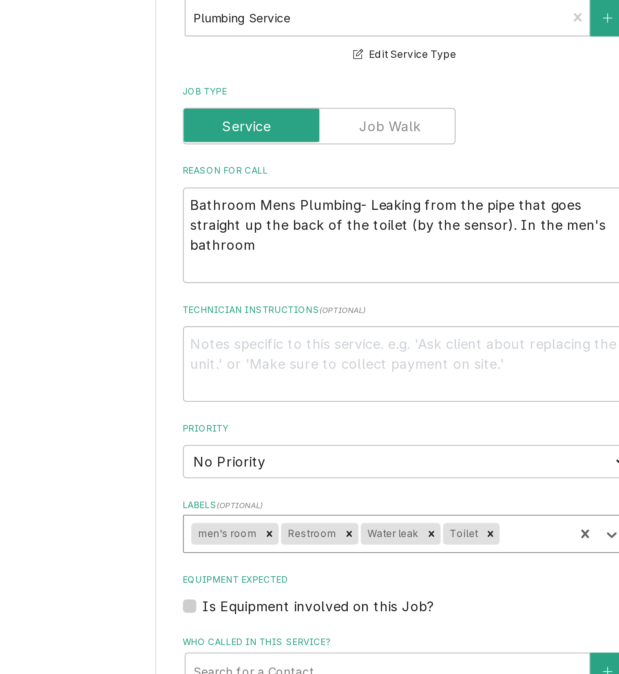
type textarea "x"
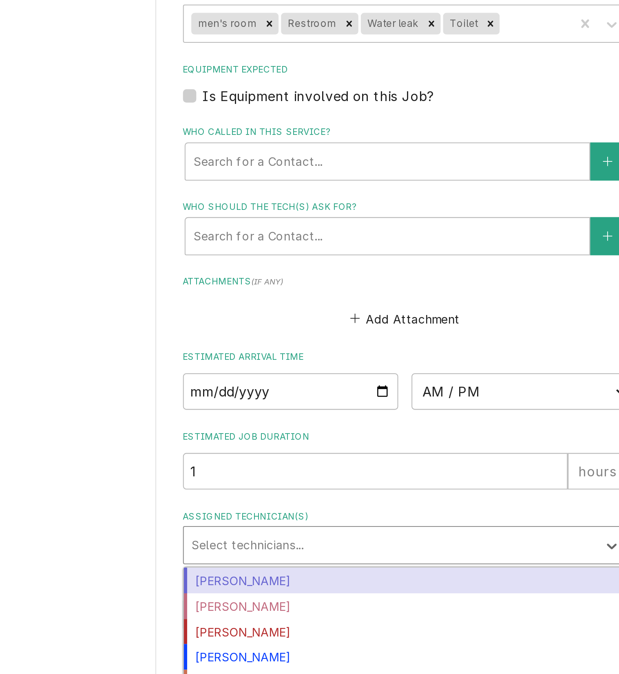
click at [319, 592] on div "Assigned Technician(s)" at bounding box center [354, 593] width 195 height 15
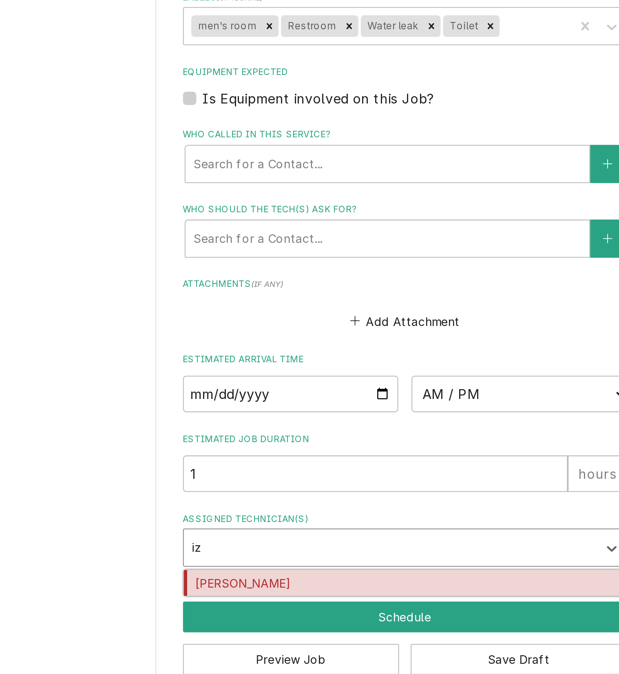
type input "iza"
click at [321, 609] on div "Izaia Bain" at bounding box center [361, 612] width 217 height 13
type textarea "x"
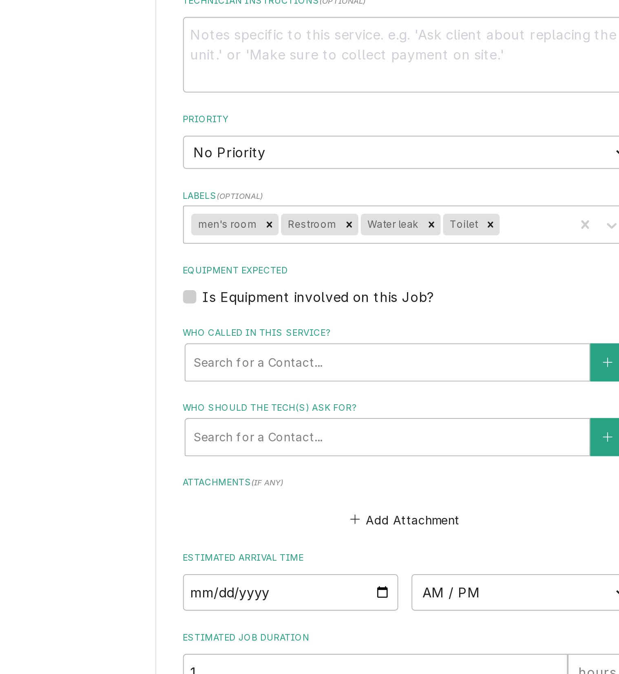
scroll to position [190, 0]
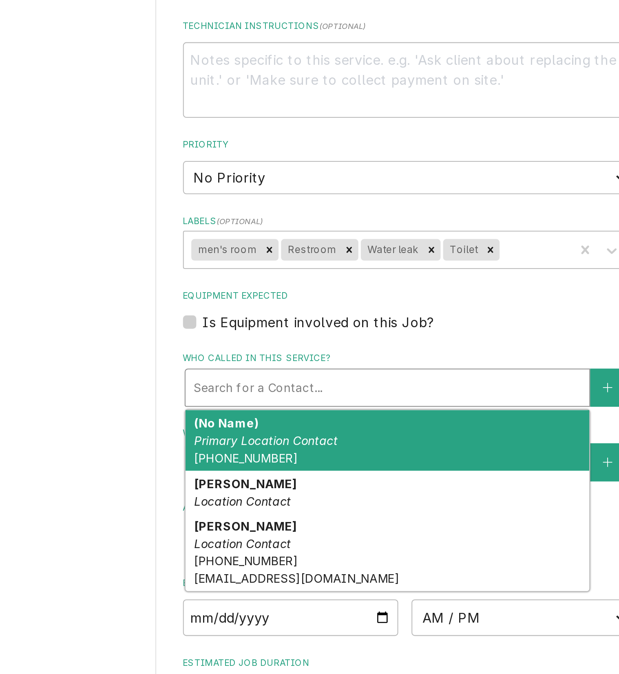
click at [327, 515] on div "Who called in this service?" at bounding box center [353, 515] width 190 height 15
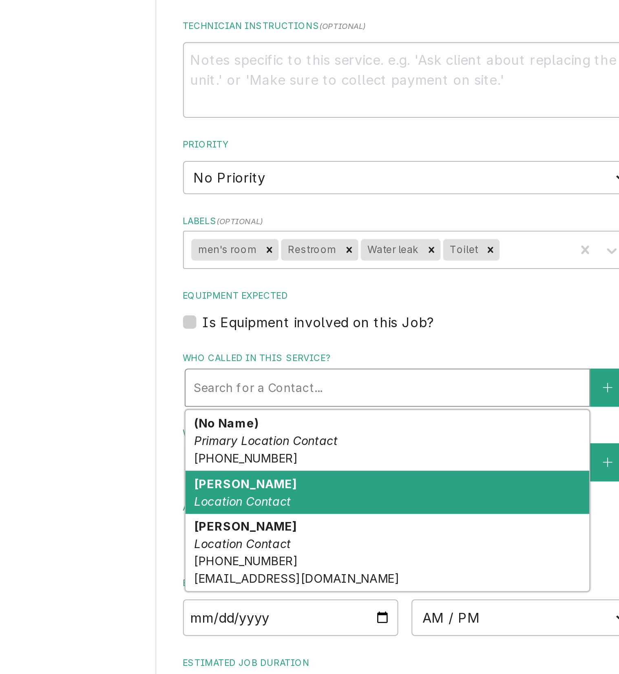
click at [288, 575] on em "Location Contact" at bounding box center [282, 571] width 48 height 7
type textarea "x"
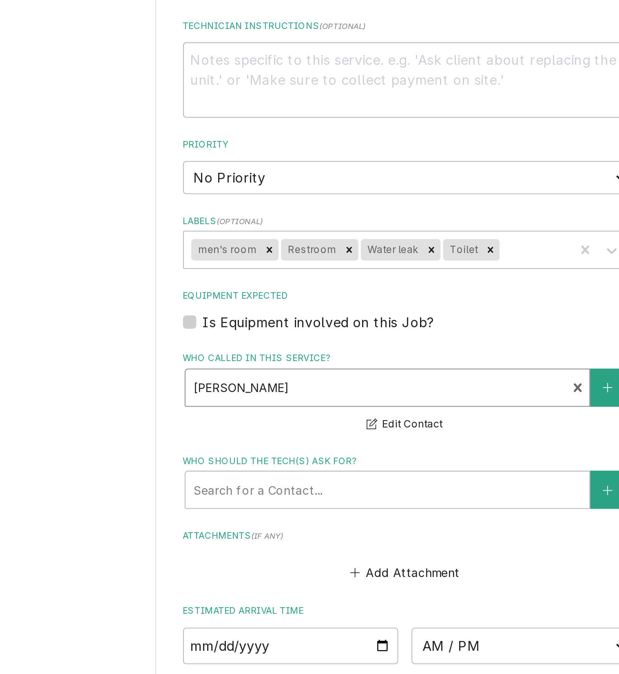
scroll to position [103, 0]
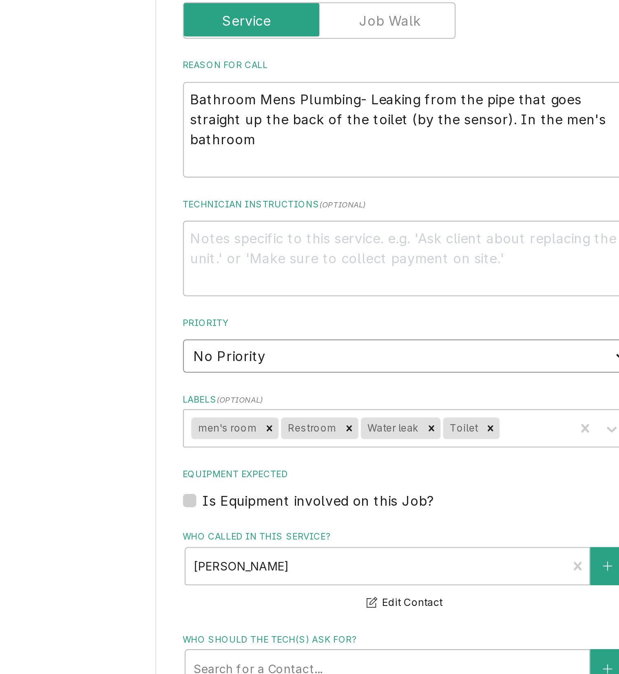
click at [308, 503] on select "No Priority Urgent High Medium Low" at bounding box center [362, 500] width 218 height 16
select select "3"
click at [253, 493] on select "No Priority Urgent High Medium Low" at bounding box center [362, 500] width 218 height 16
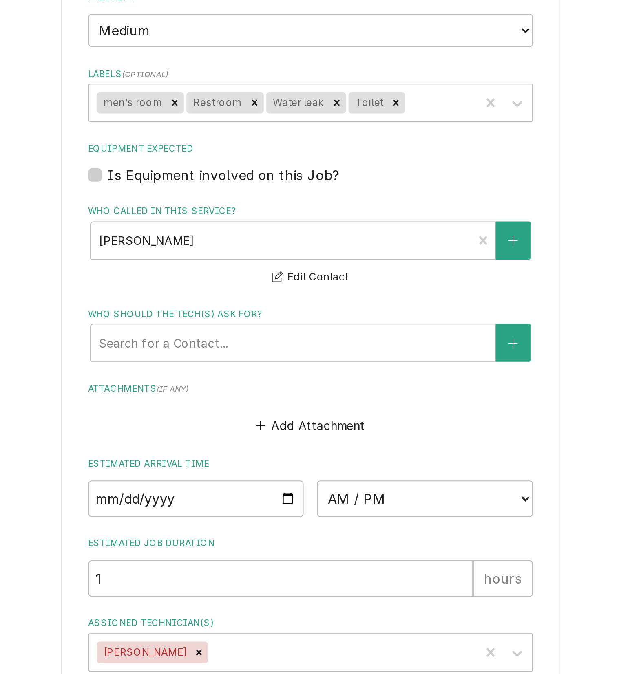
scroll to position [318, 0]
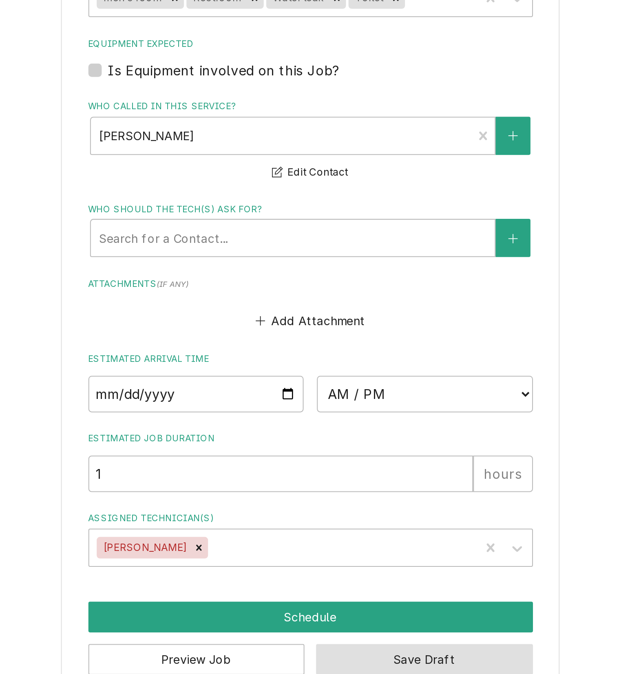
click at [397, 650] on button "Save Draft" at bounding box center [418, 649] width 106 height 15
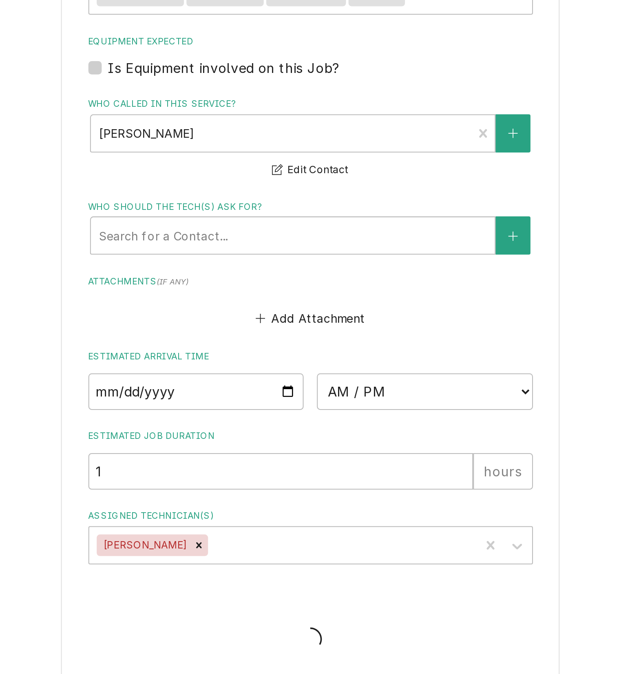
scroll to position [309, 0]
type textarea "x"
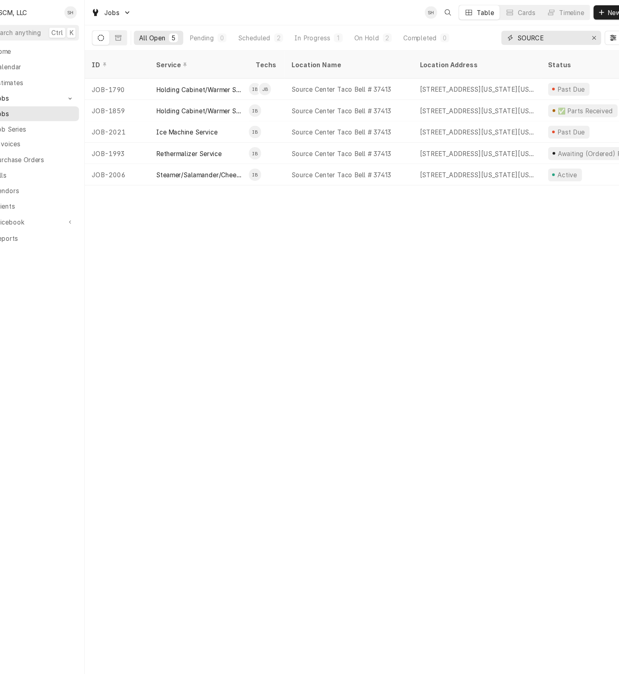
click at [557, 34] on input "SOURCE" at bounding box center [530, 34] width 61 height 13
click at [569, 33] on icon "Erase input" at bounding box center [570, 35] width 4 height 6
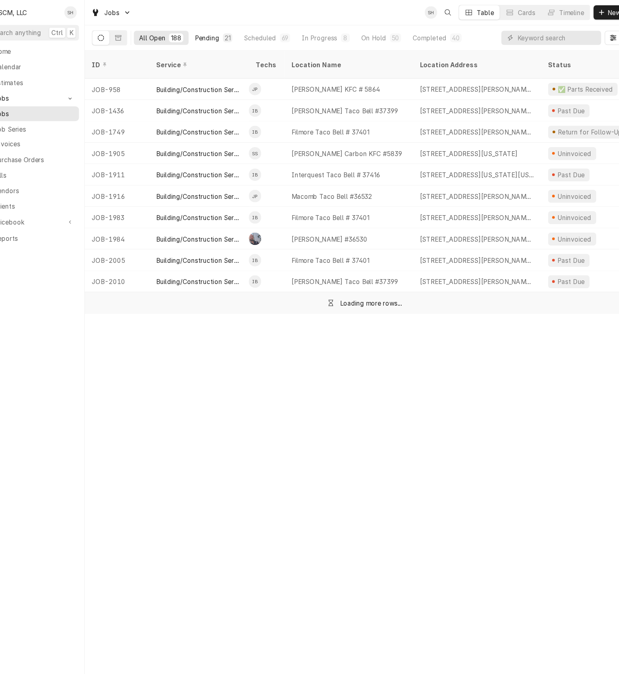
click at [222, 31] on div "Pending" at bounding box center [216, 35] width 22 height 9
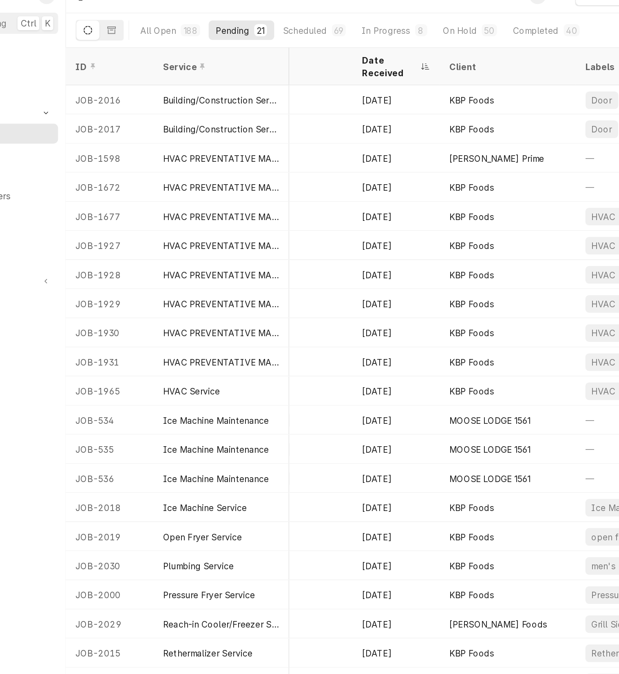
scroll to position [0, 522]
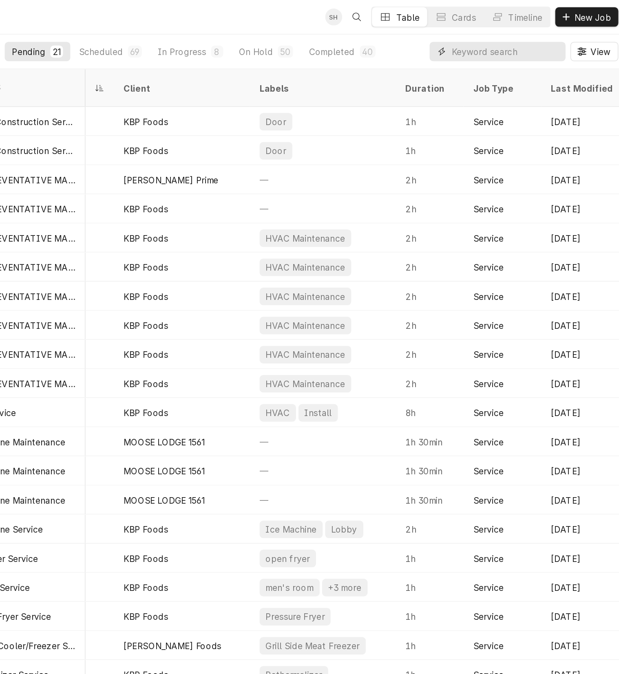
click at [544, 38] on input "Dynamic Content Wrapper" at bounding box center [536, 34] width 73 height 13
type input "green"
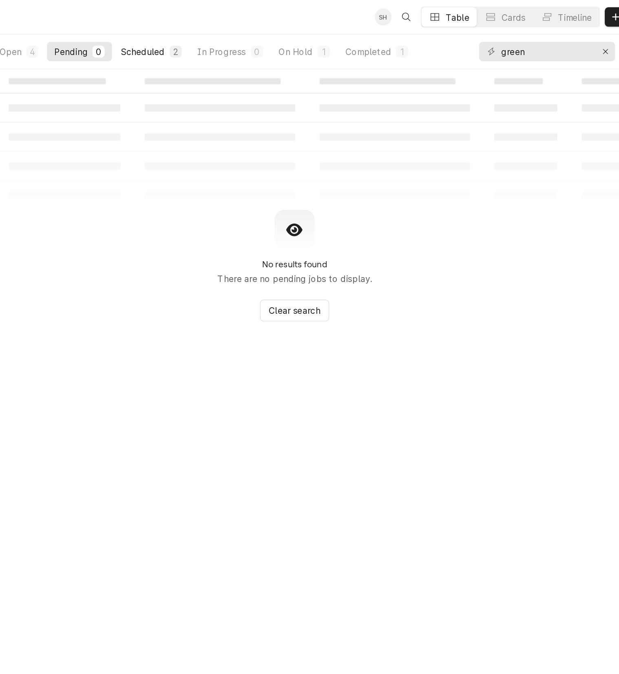
drag, startPoint x: 295, startPoint y: 29, endPoint x: 262, endPoint y: 29, distance: 33.0
click at [262, 29] on button "Scheduled 2" at bounding box center [265, 34] width 51 height 13
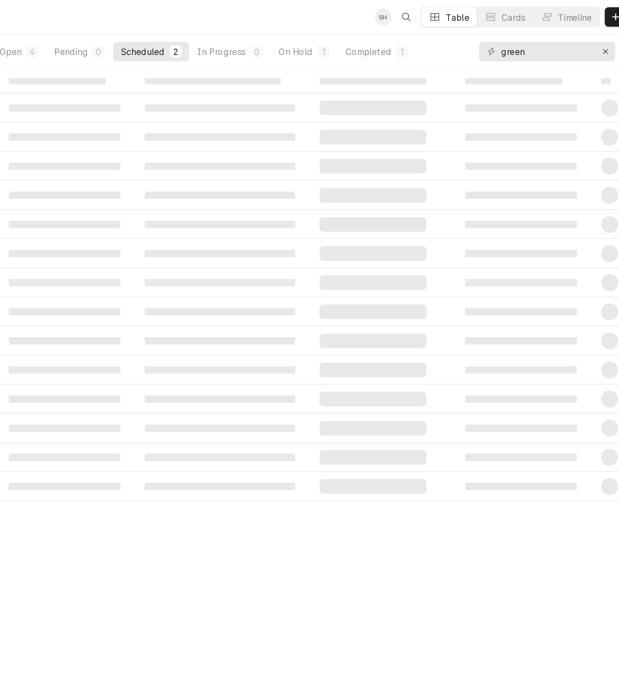
click at [262, 29] on button "Scheduled 2" at bounding box center [265, 34] width 51 height 13
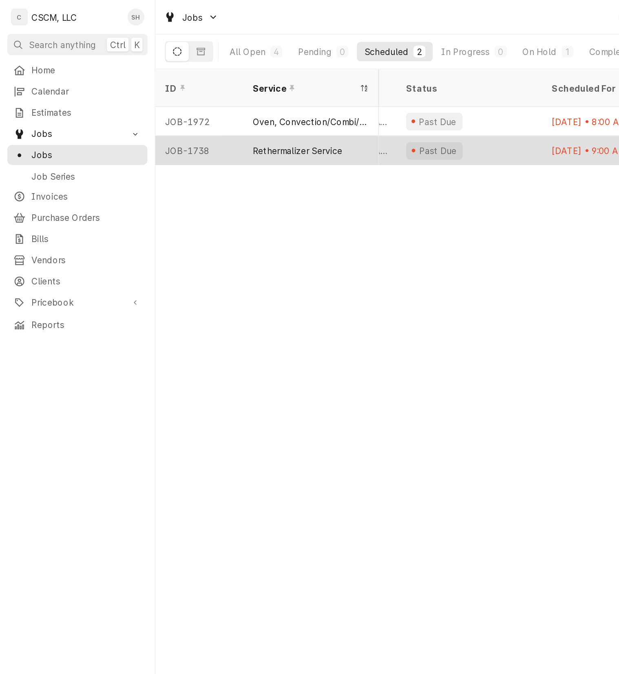
scroll to position [0, 0]
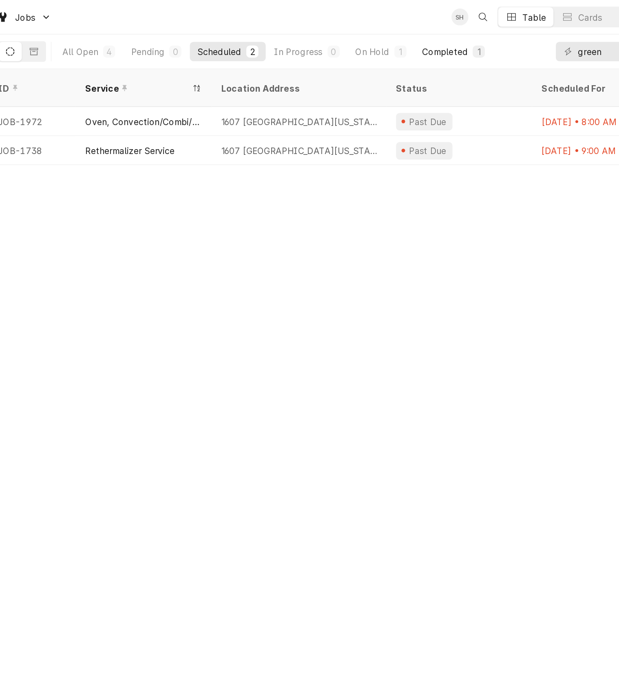
click at [399, 35] on div "Completed" at bounding box center [411, 35] width 31 height 9
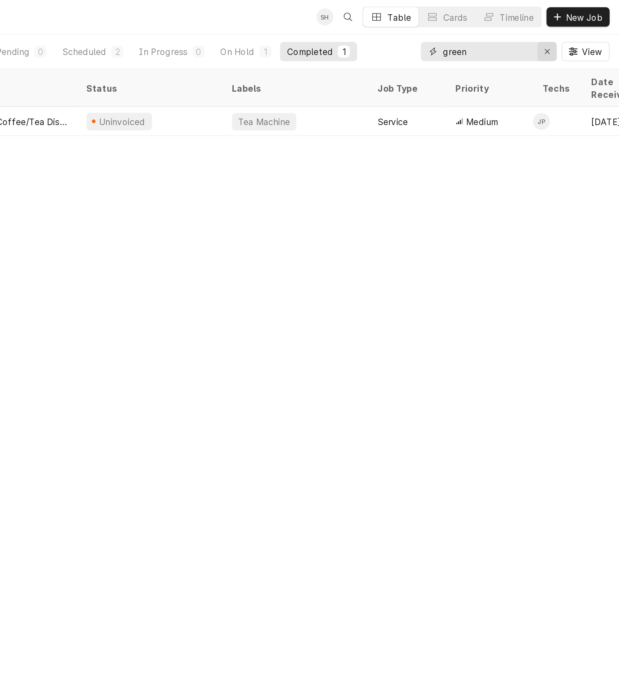
click at [568, 36] on icon "Erase input" at bounding box center [570, 35] width 4 height 6
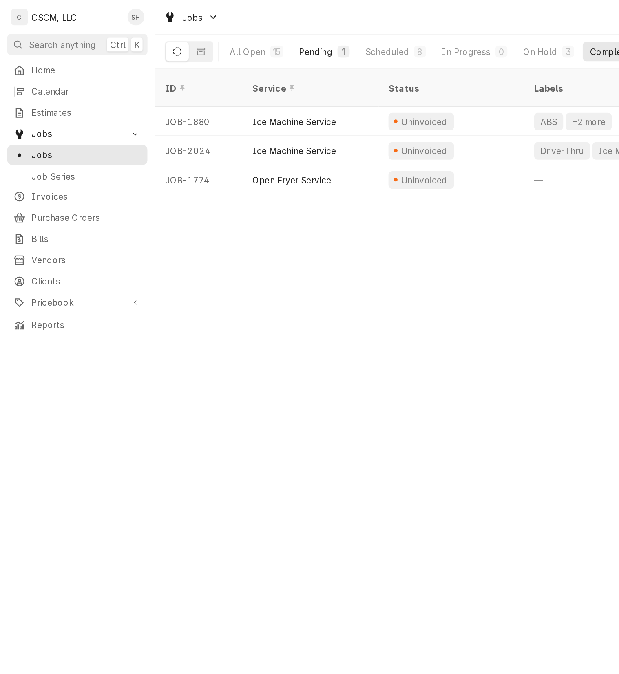
type input "pueblo"
click at [215, 37] on div "Pending" at bounding box center [212, 35] width 22 height 9
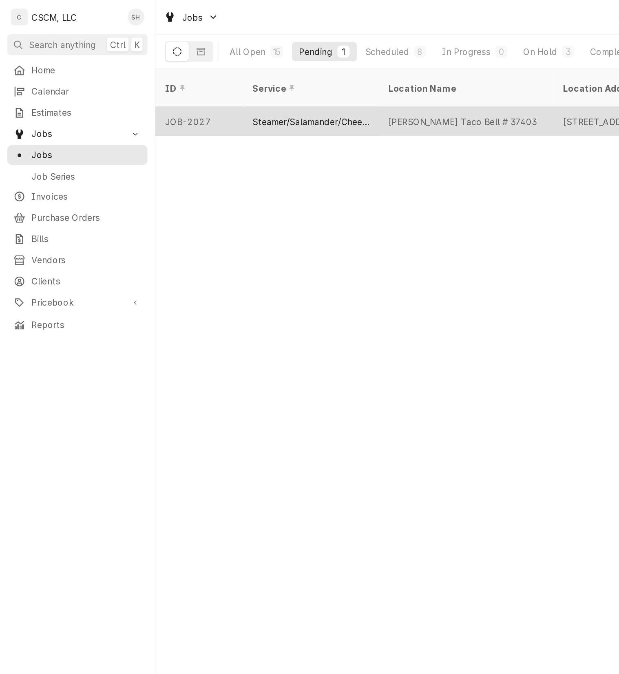
click at [195, 77] on div "Steamer/Salamander/Cheesemelter Service" at bounding box center [209, 81] width 78 height 9
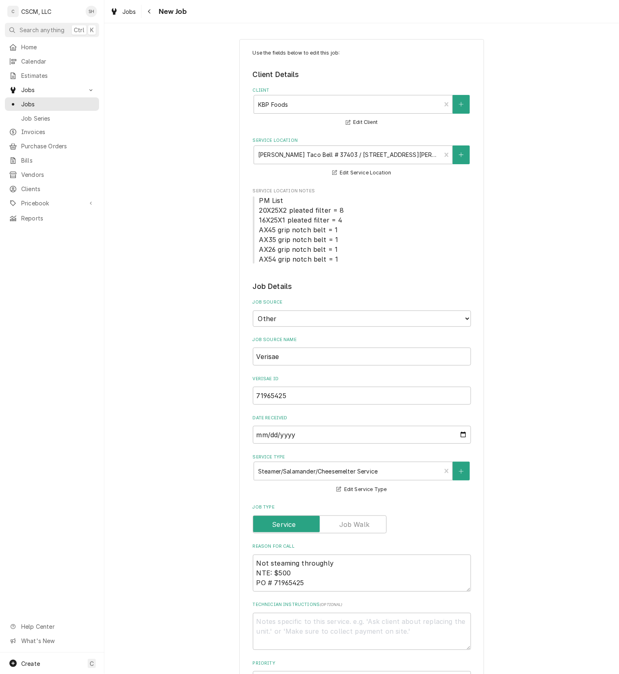
type textarea "x"
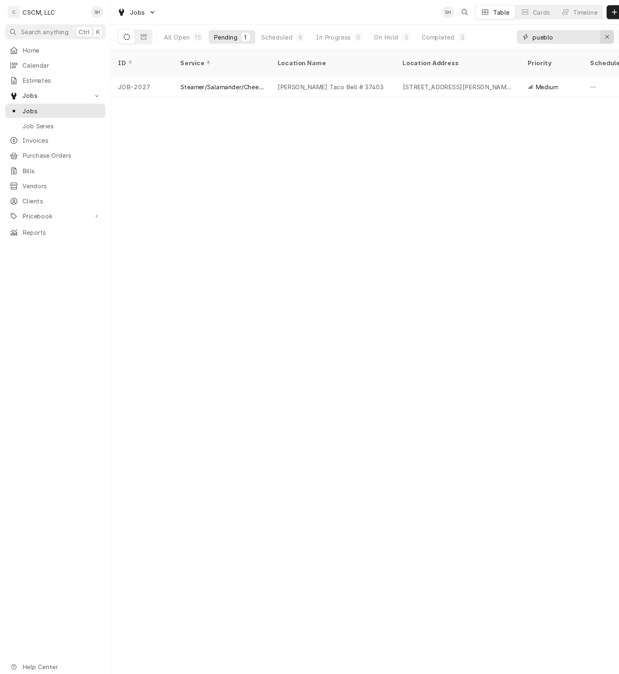
click at [572, 36] on icon "Erase input" at bounding box center [570, 35] width 4 height 6
type input "camd"
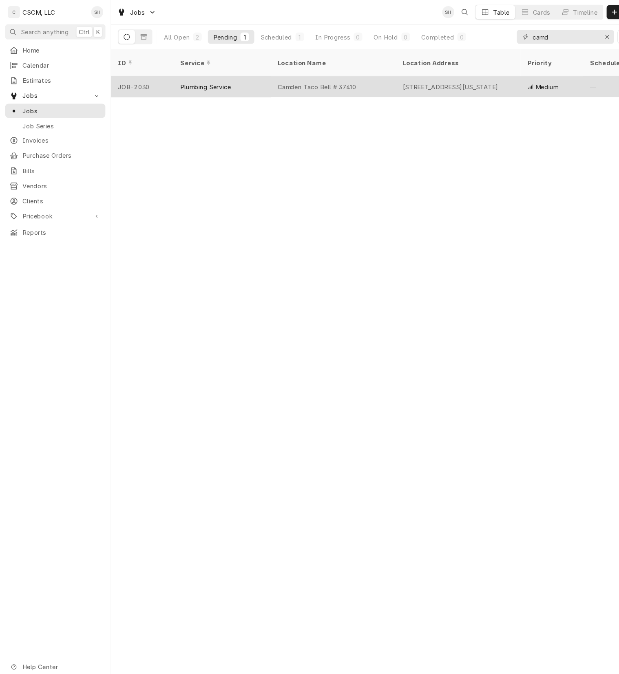
click at [436, 77] on div "6610 Camden Blvd, Fountain, Colorado 80817" at bounding box center [423, 81] width 90 height 9
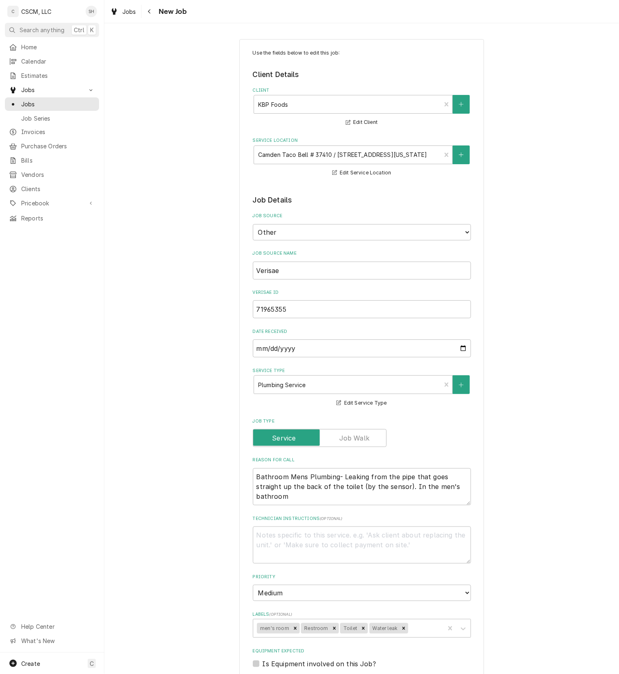
scroll to position [315, 0]
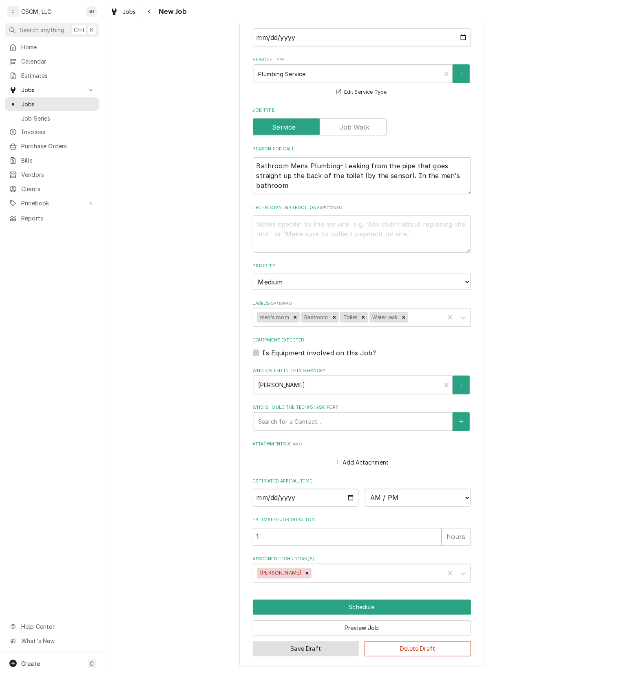
click at [333, 652] on button "Save Draft" at bounding box center [306, 649] width 106 height 15
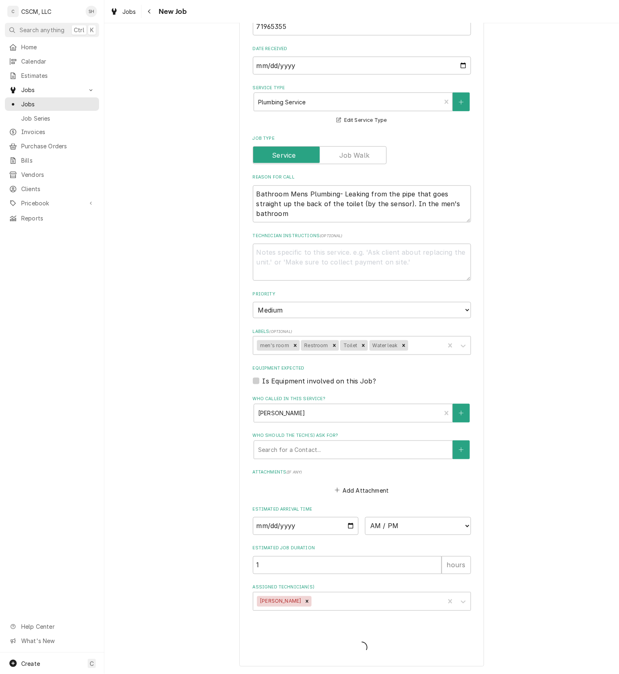
type textarea "x"
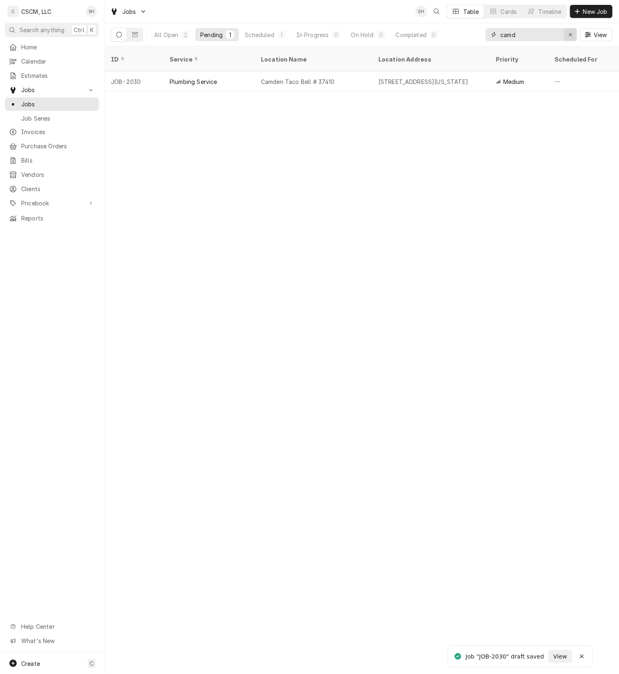
click at [569, 35] on icon "Erase input" at bounding box center [570, 35] width 4 height 6
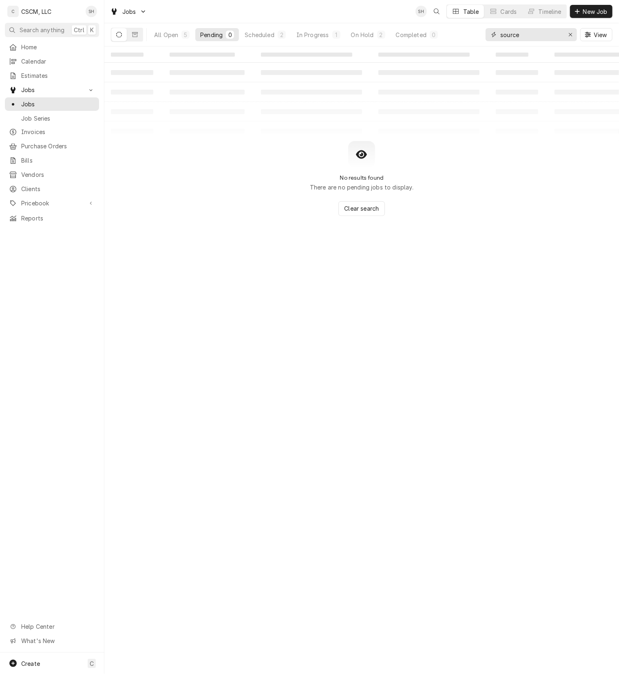
type input "source"
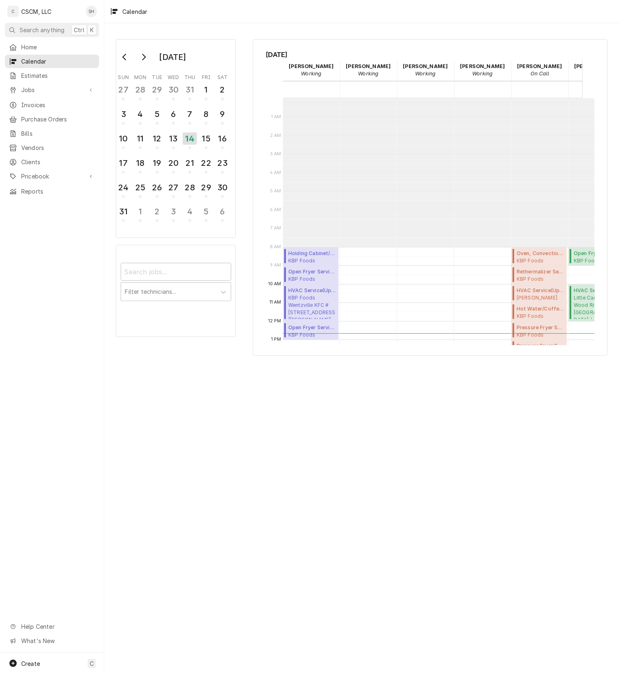
scroll to position [148, 0]
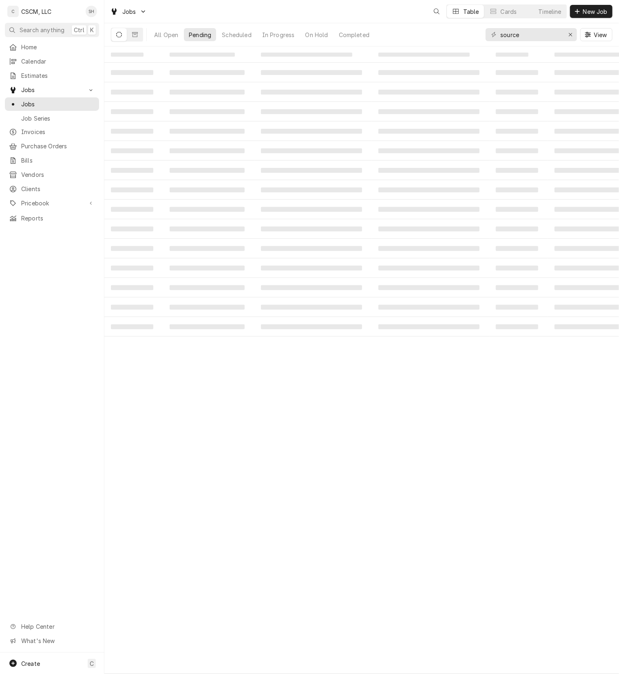
click at [569, 36] on icon "Erase input" at bounding box center [570, 35] width 4 height 6
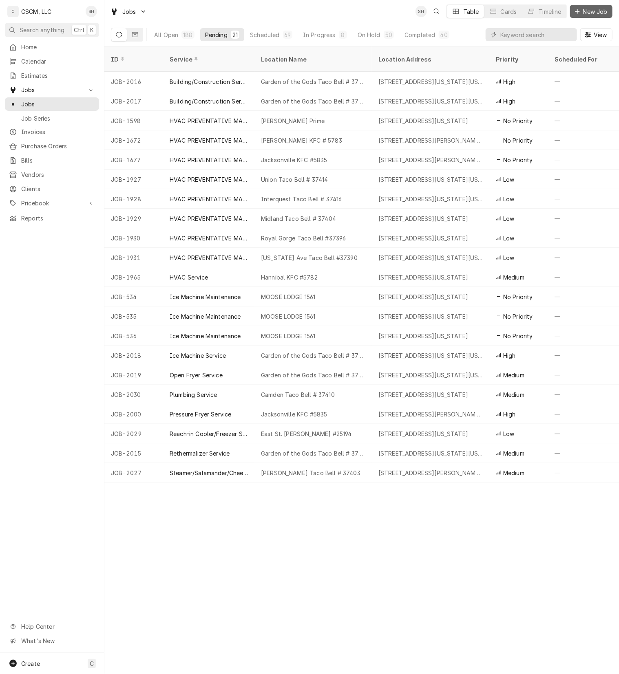
click at [602, 13] on span "New Job" at bounding box center [595, 11] width 28 height 9
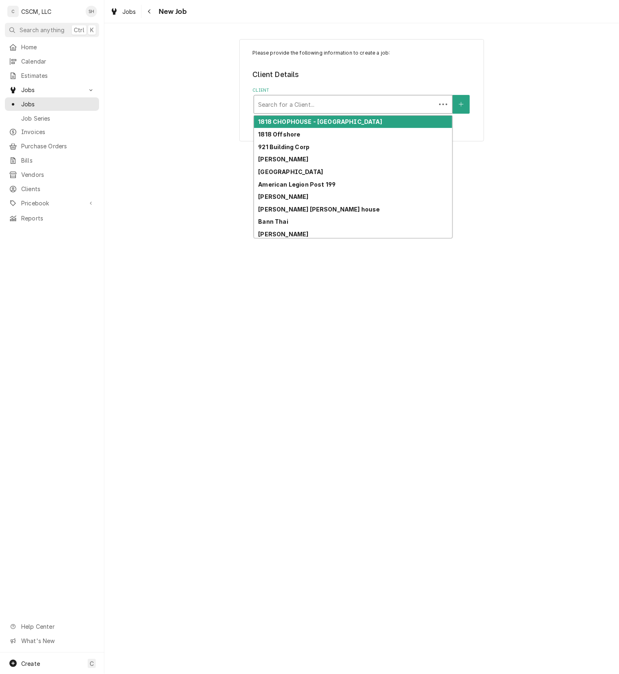
click at [392, 107] on div "Client" at bounding box center [345, 104] width 174 height 15
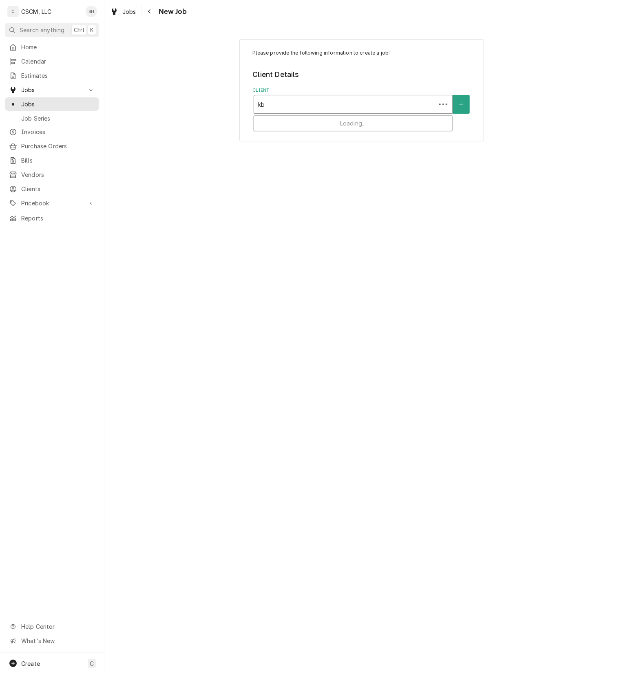
type input "kbp"
click at [370, 124] on div "KBP Foods" at bounding box center [353, 122] width 198 height 13
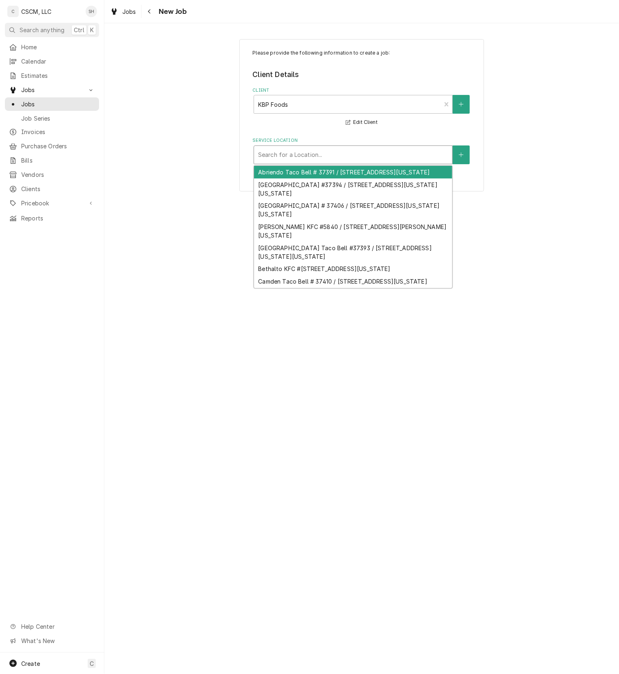
click at [422, 160] on div "Service Location" at bounding box center [353, 155] width 190 height 15
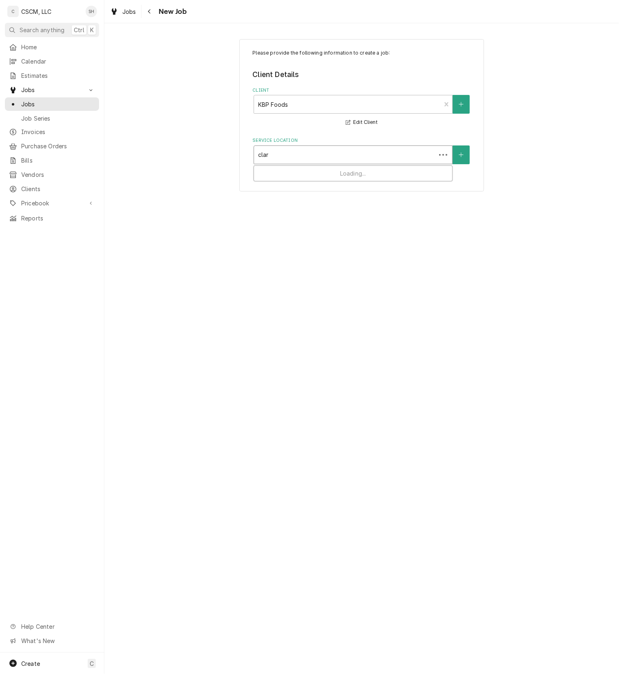
type input "clark"
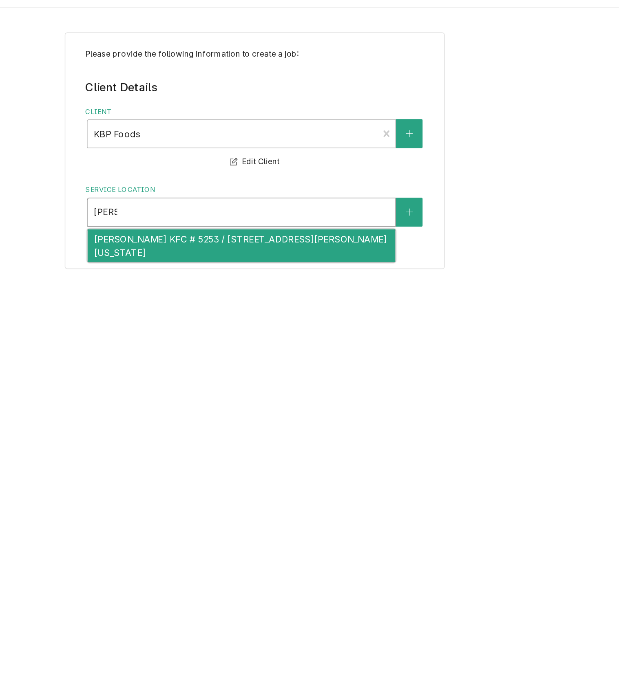
click at [333, 172] on div "[PERSON_NAME] KFC # 5253 / [STREET_ADDRESS][PERSON_NAME][US_STATE]" at bounding box center [353, 176] width 198 height 21
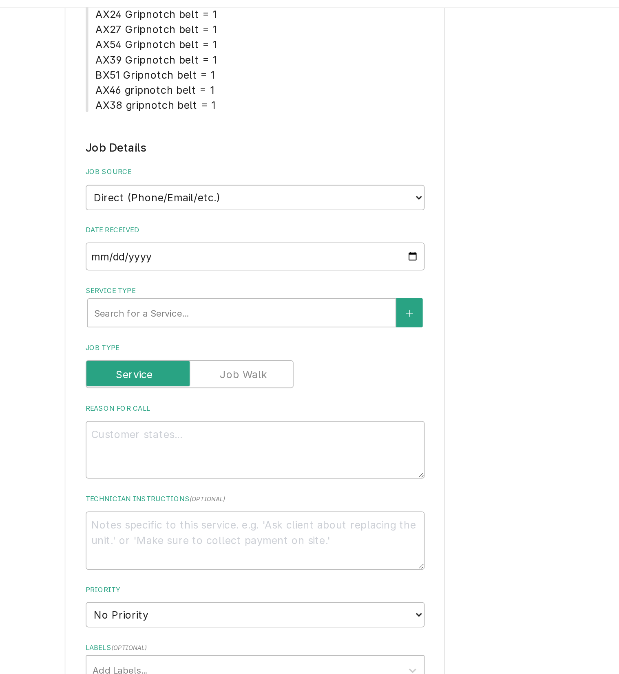
scroll to position [205, 0]
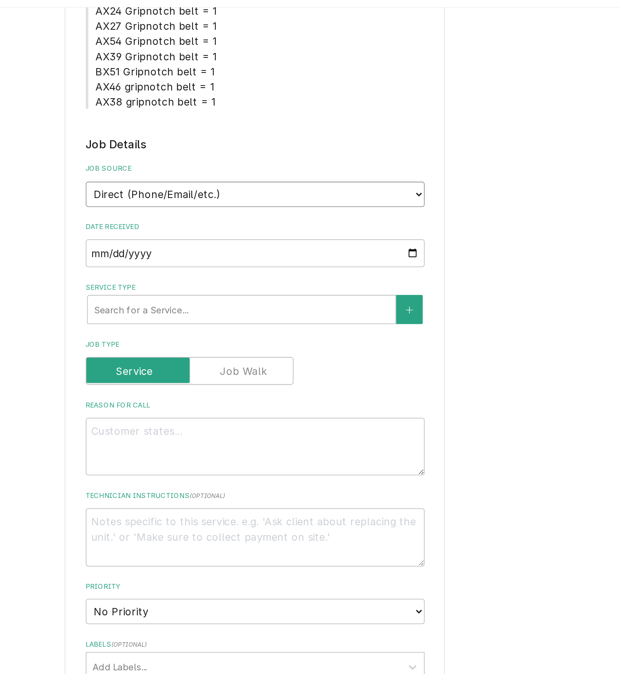
click at [422, 149] on select "Direct (Phone/Email/etc.) Other" at bounding box center [362, 143] width 218 height 16
select select "100"
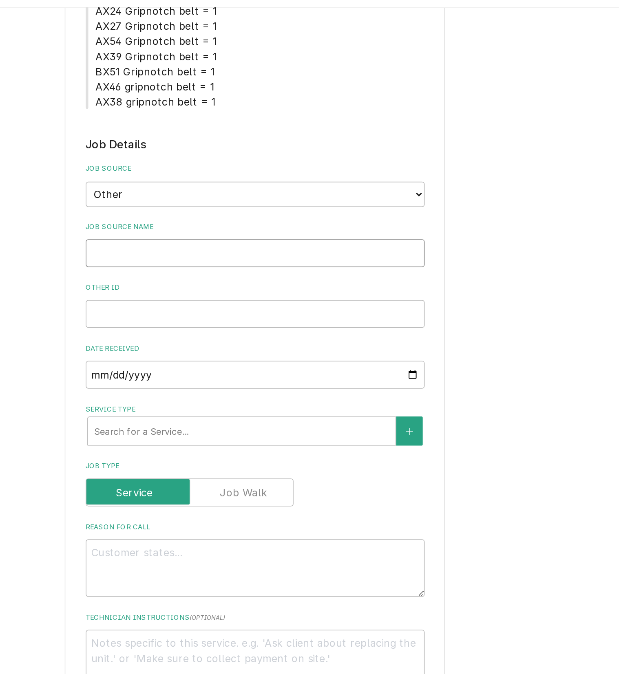
type textarea "x"
type input "V"
type textarea "x"
type input "Ve"
type textarea "x"
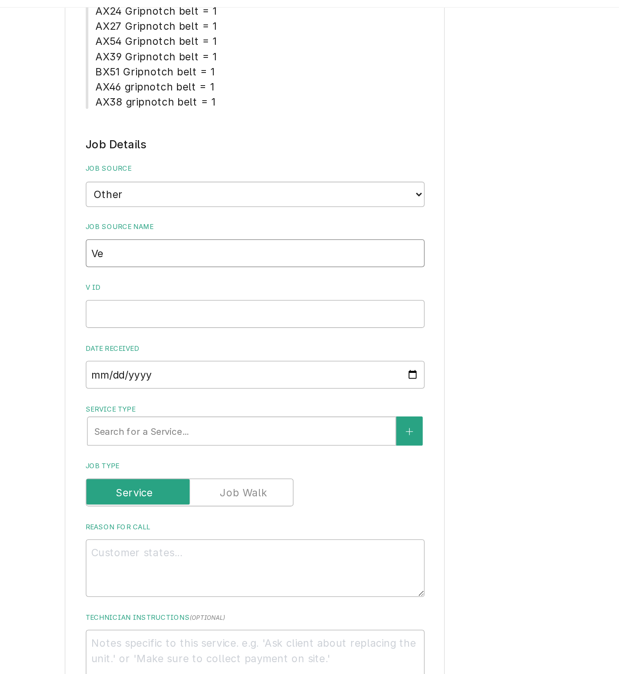
type input "Ver"
type textarea "x"
type input "Veri"
type textarea "x"
type input "Veria"
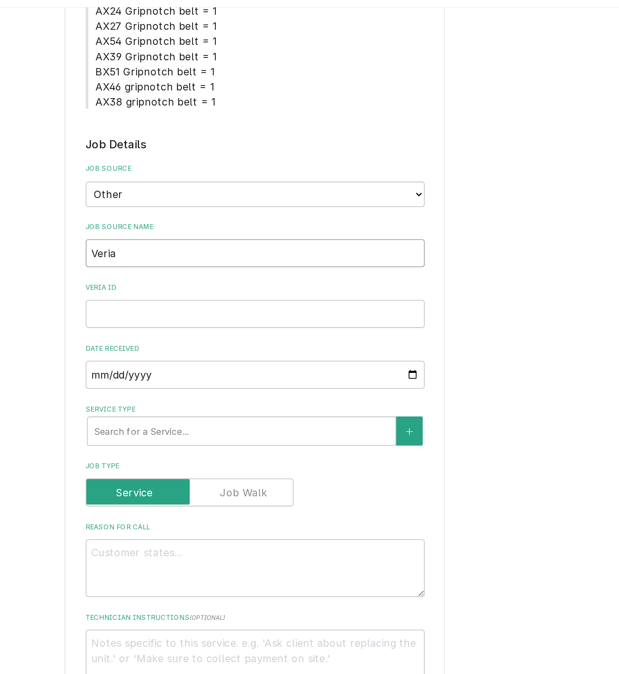
type textarea "x"
type input "Veri"
type textarea "x"
type input "Verisa"
type textarea "x"
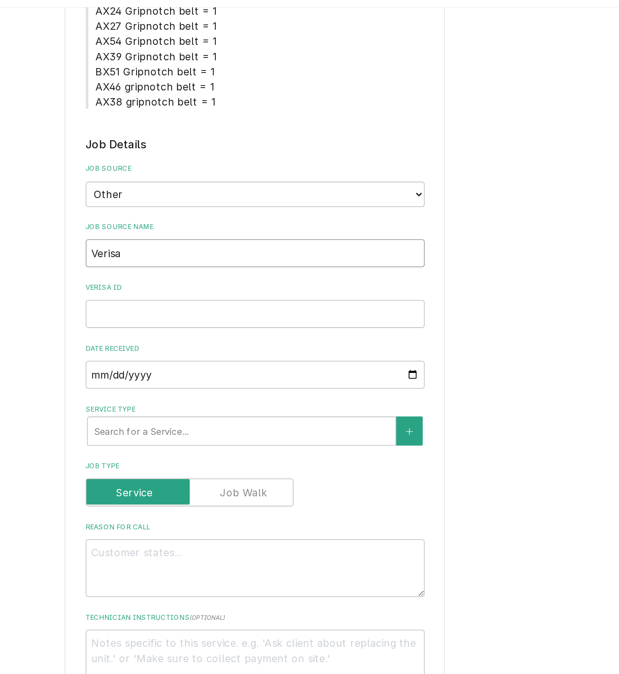
type input "Verisae"
type textarea "x"
type input "Verisae"
click at [339, 228] on input "Verisae ID" at bounding box center [362, 221] width 218 height 18
paste input "71948622"
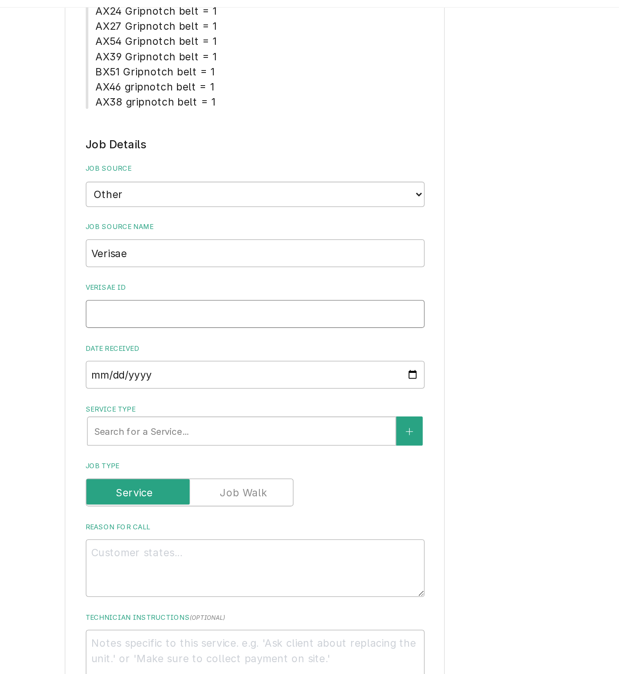
type textarea "x"
type input "71948622"
type textarea "x"
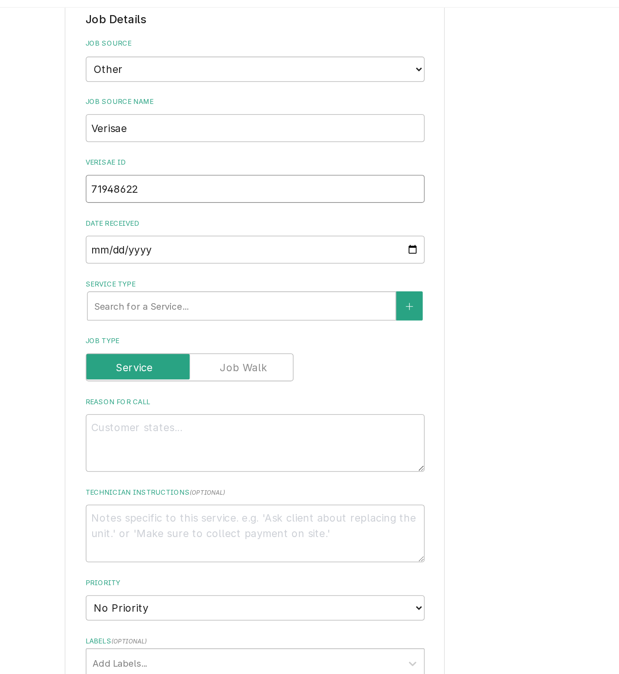
scroll to position [286, 0]
type input "71948622"
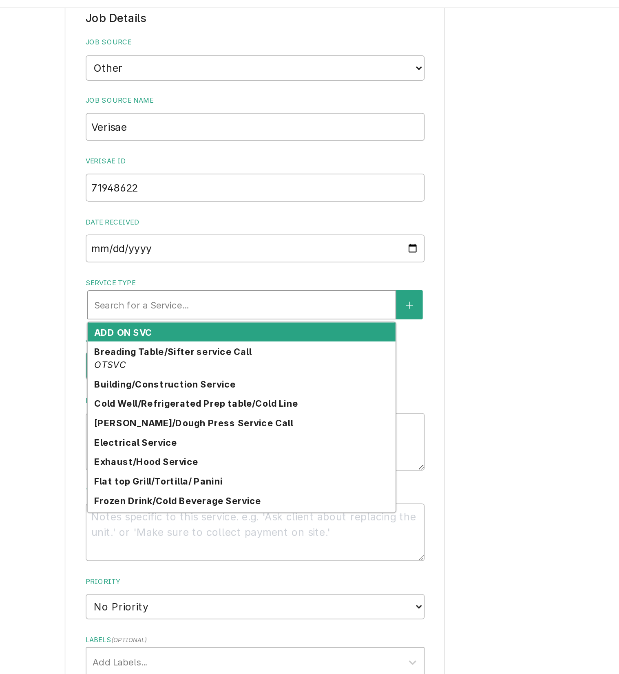
click at [330, 216] on div "Service Type" at bounding box center [353, 214] width 190 height 15
type textarea "x"
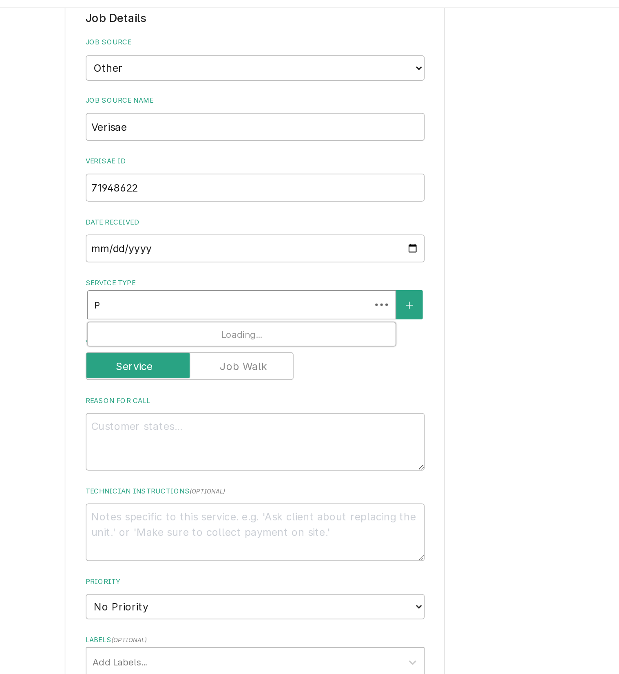
type input "PR"
type textarea "x"
type input "PRes"
type textarea "x"
type input "PRe"
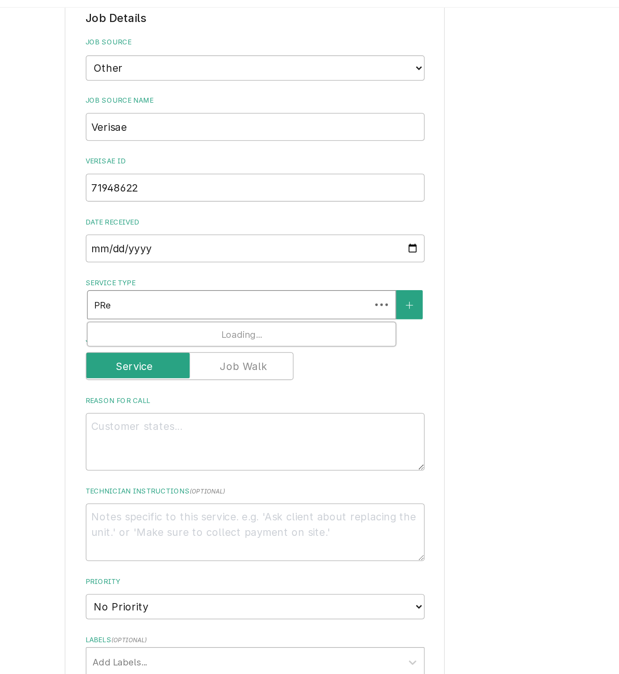
type textarea "x"
type input "PR"
type textarea "x"
type input "Pr"
type textarea "x"
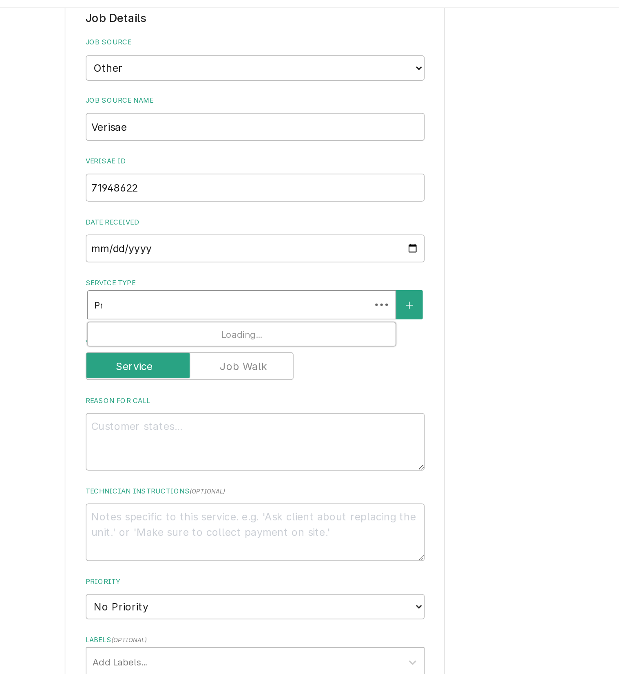
type input "Pre"
type textarea "x"
type input "Pres"
type textarea "x"
type input "Press"
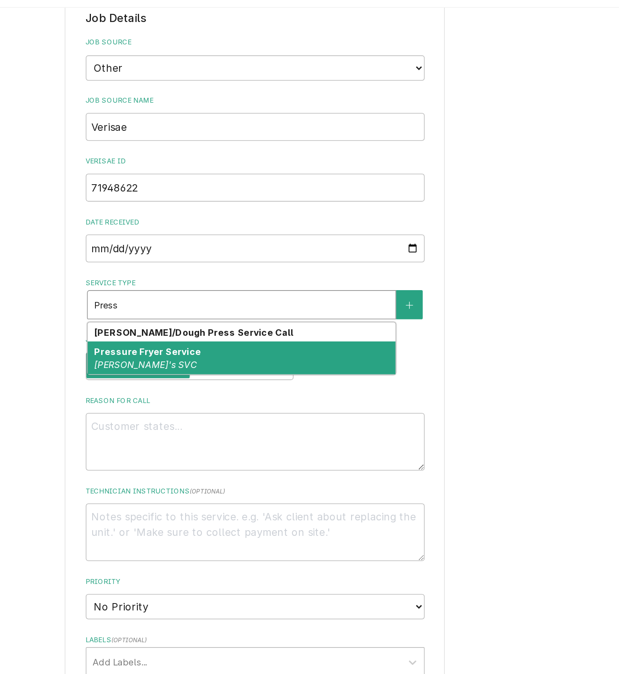
click at [428, 254] on div "Pressure Fryer Service McD's SVC" at bounding box center [353, 248] width 198 height 21
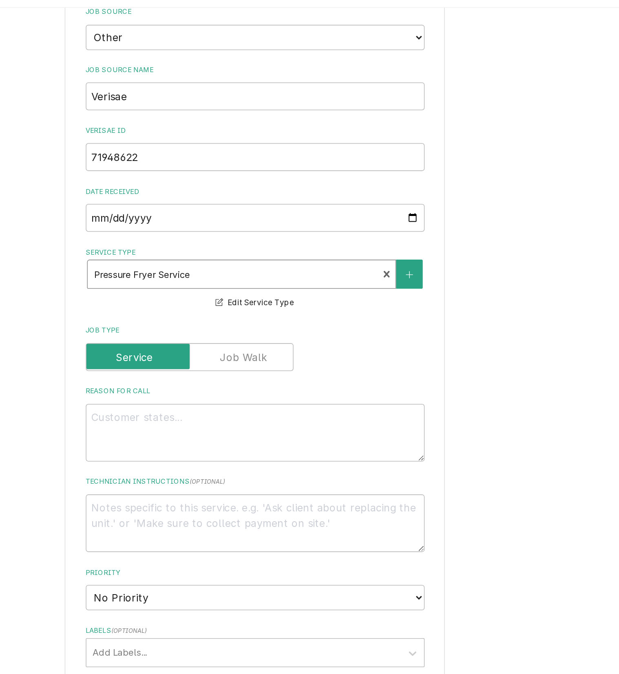
scroll to position [338, 0]
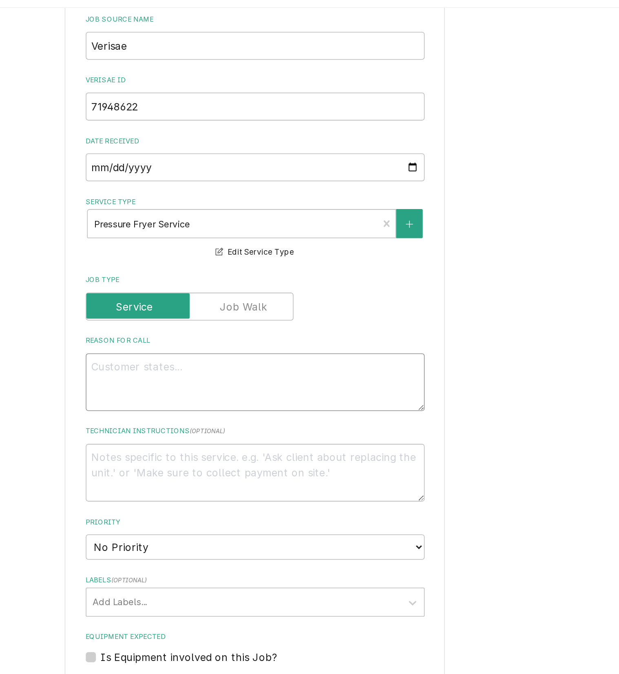
click at [424, 261] on textarea "Reason For Call" at bounding box center [362, 264] width 218 height 37
type textarea "x"
type textarea "N"
type textarea "x"
type textarea "NT"
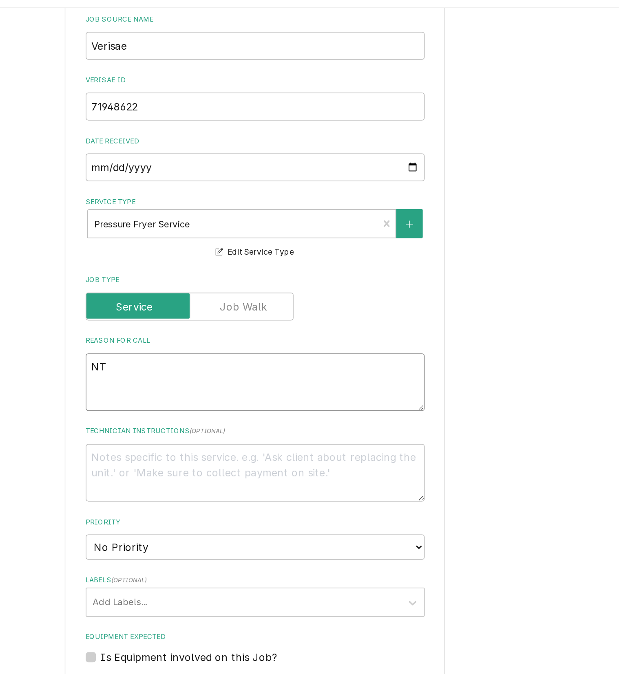
type textarea "x"
type textarea "NTE"
type textarea "x"
type textarea "NTE:"
type textarea "x"
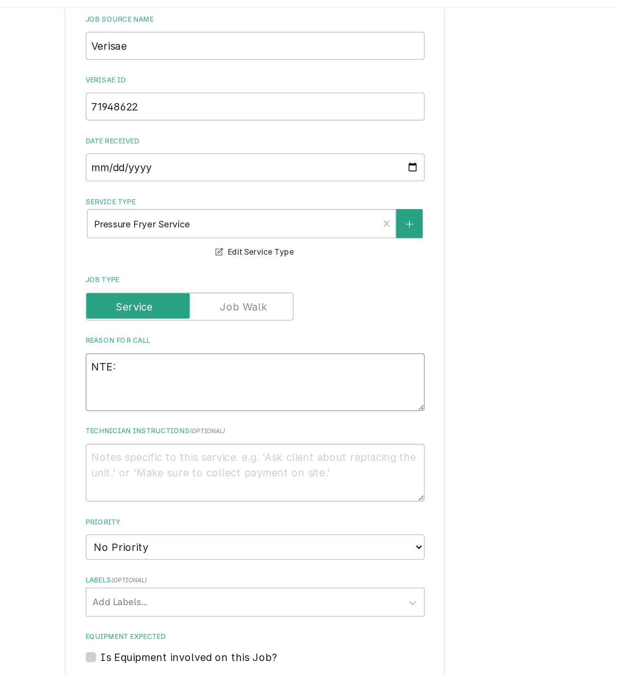
type textarea "NTE:"
type textarea "x"
type textarea "NTE: $"
type textarea "x"
type textarea "NTE: $5"
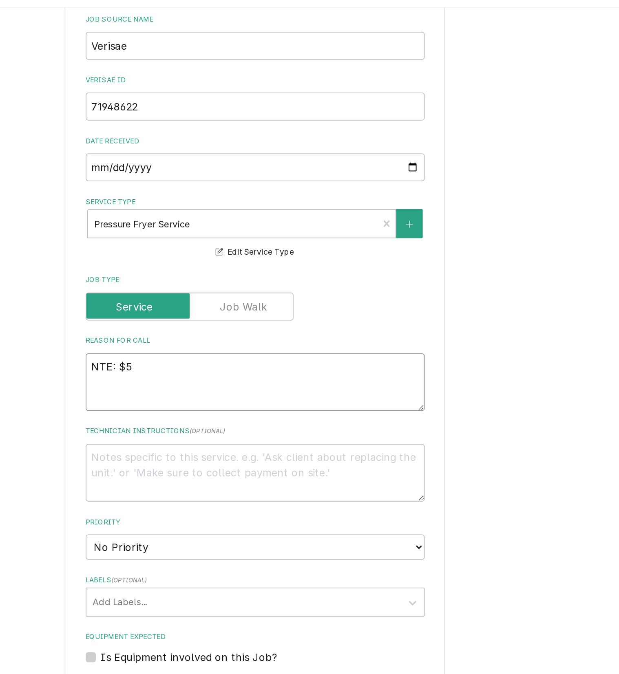
type textarea "x"
type textarea "NTE: $50"
type textarea "x"
type textarea "NTE: $500"
type textarea "x"
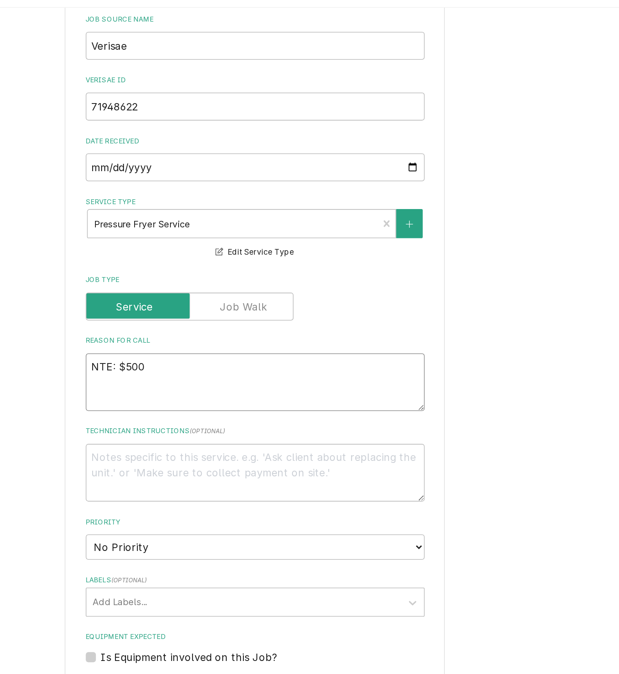
type textarea "NTE: $500"
type textarea "x"
type textarea "NTE: $500 P"
type textarea "x"
type textarea "NTE: $500 PO"
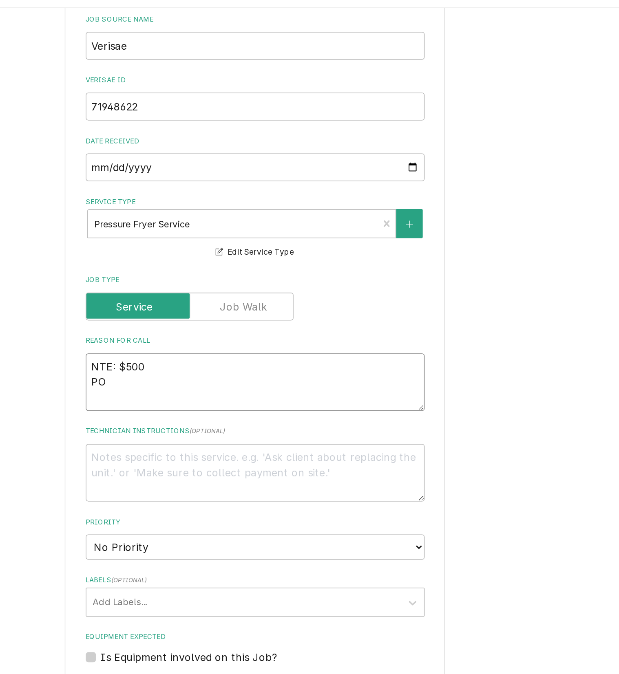
type textarea "x"
type textarea "NTE: $500 PO"
type textarea "x"
type textarea "NTE: $500 PO #"
type textarea "x"
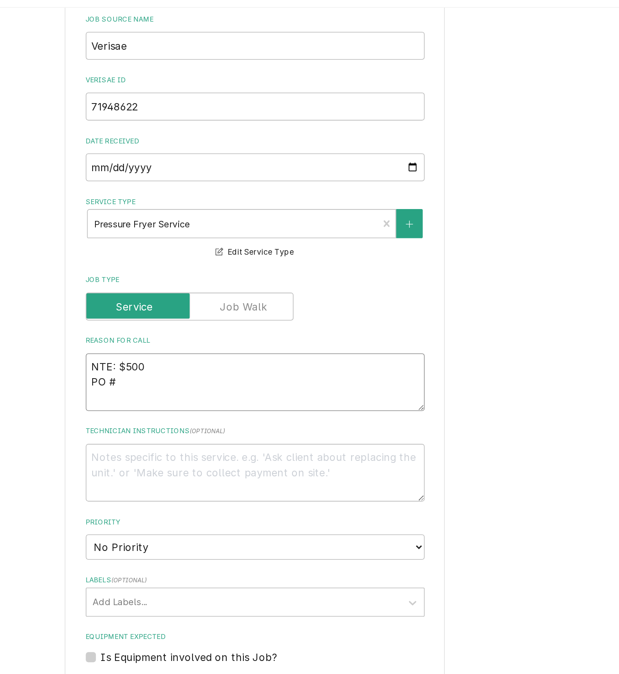
type textarea "NTE: $500 PO #"
paste textarea "71948622"
type textarea "x"
type textarea "NTE: $500 PO # 71948622"
type textarea "x"
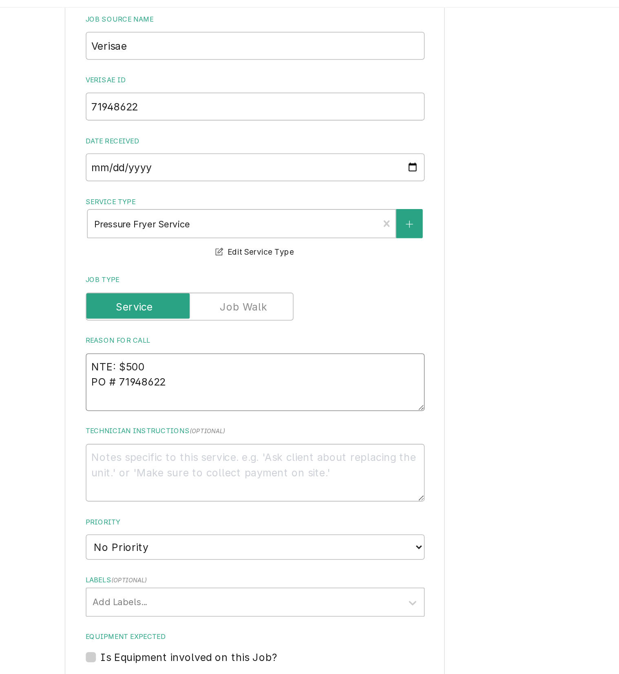
type textarea "NTE: $500 PO # 71948622"
click at [253, 256] on textarea "NTE: $500 PO # 71948622" at bounding box center [362, 264] width 218 height 37
paste textarea "the unit will not heat up at all"
type textarea "x"
type textarea "the unit will not heat up at allNTE: $500 PO # 71948622"
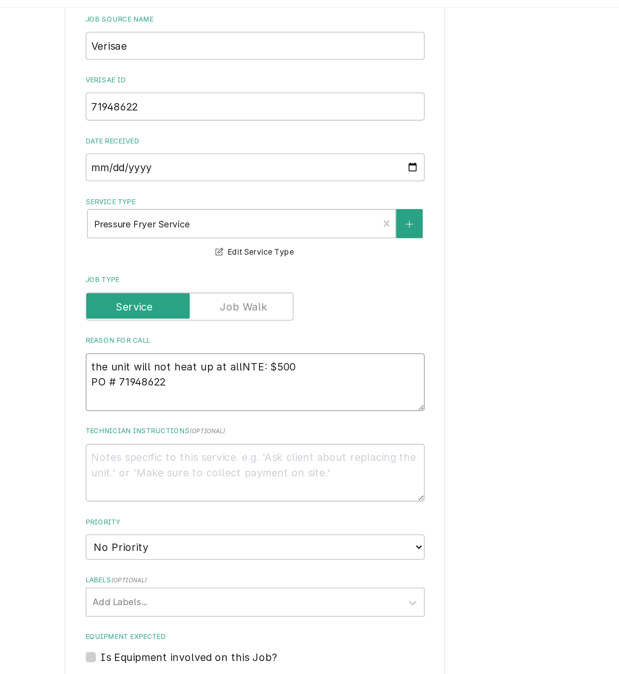
type textarea "x"
type textarea "the unit will not heat up at all NTE: $500 PO # 71948622"
type textarea "x"
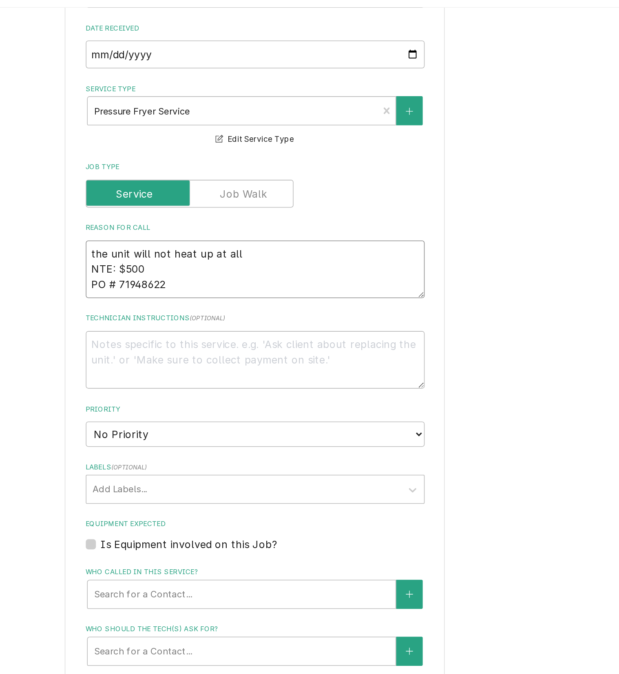
scroll to position [485, 0]
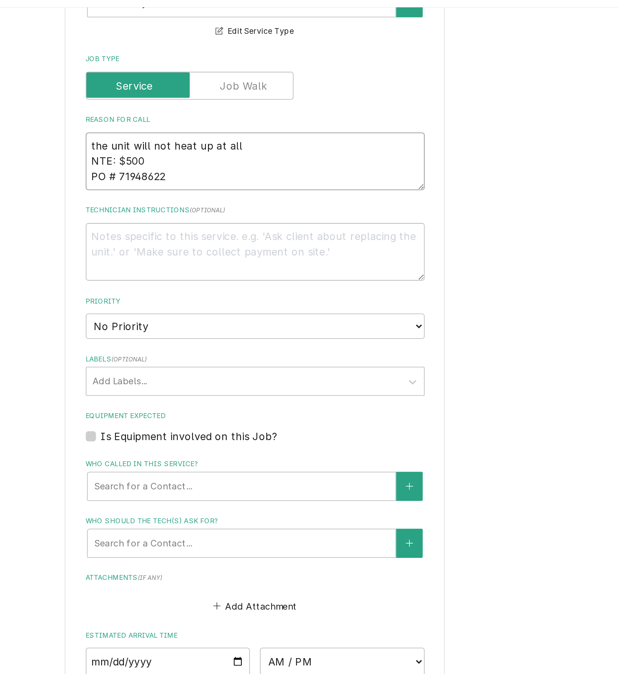
type textarea "the unit will not heat up at all NTE: $500 PO # 71948622"
click at [446, 223] on select "No Priority Urgent High Medium Low" at bounding box center [362, 228] width 218 height 16
select select "2"
click at [253, 220] on select "No Priority Urgent High Medium Low" at bounding box center [362, 228] width 218 height 16
type textarea "x"
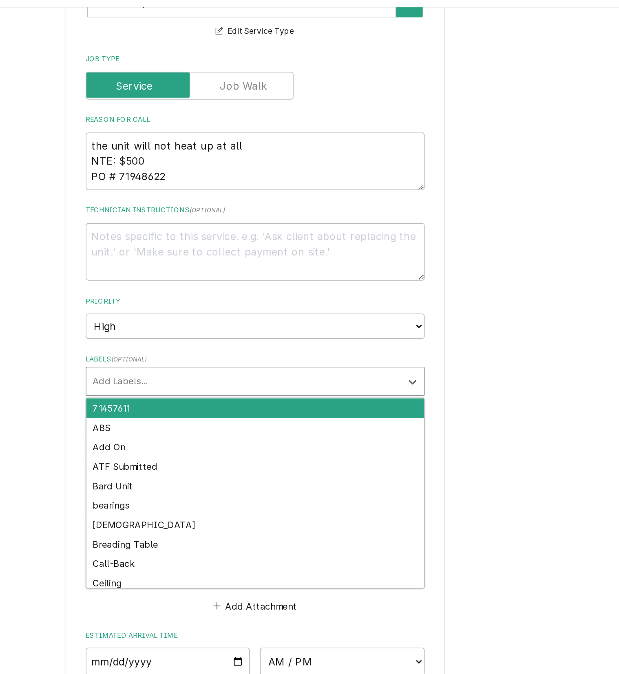
click at [389, 260] on div "Labels" at bounding box center [354, 263] width 195 height 15
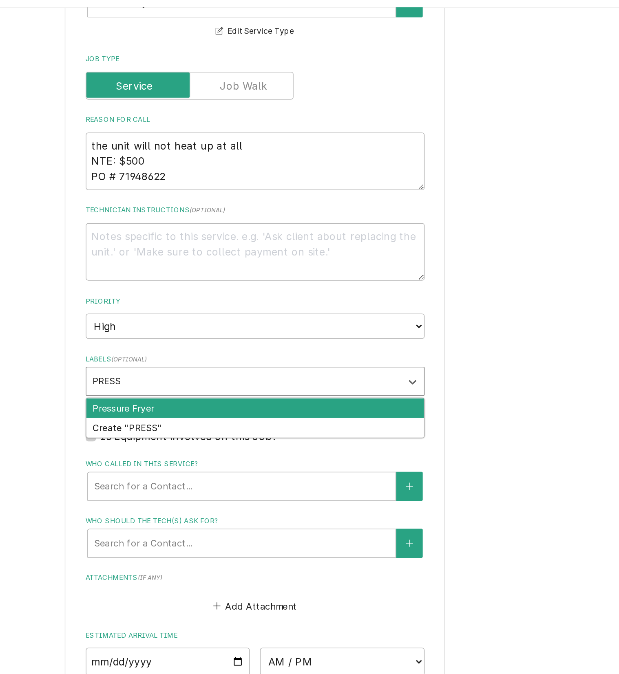
type input "PRESSU"
click at [417, 275] on div "Pressure Fryer" at bounding box center [361, 281] width 217 height 13
type textarea "x"
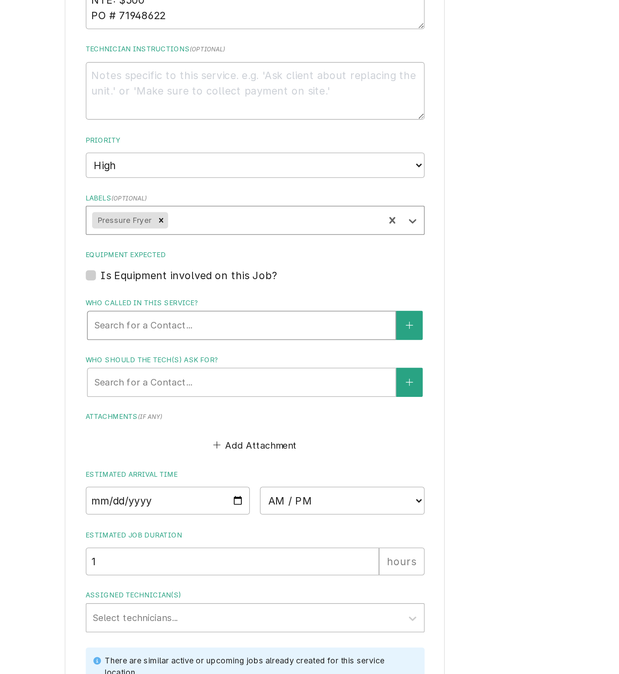
click at [407, 328] on div "Who called in this service?" at bounding box center [353, 331] width 190 height 15
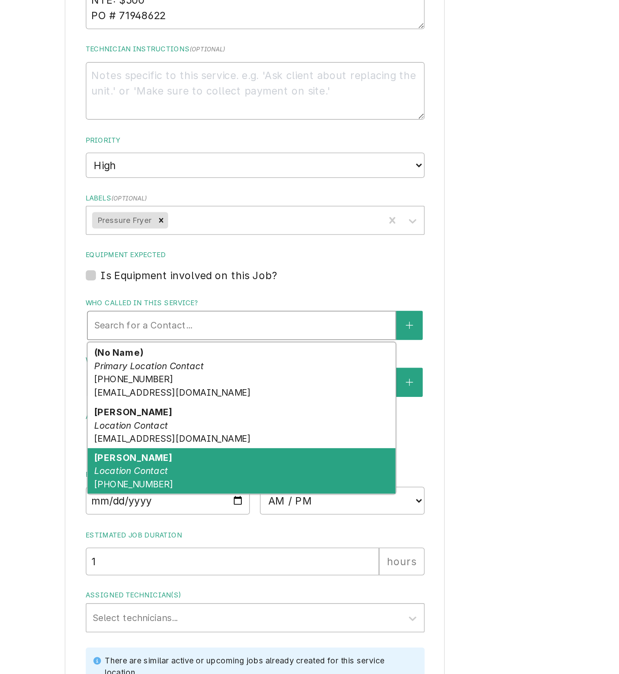
click at [389, 417] on div "Nikki John Location Contact (660) 676-8313" at bounding box center [353, 426] width 198 height 30
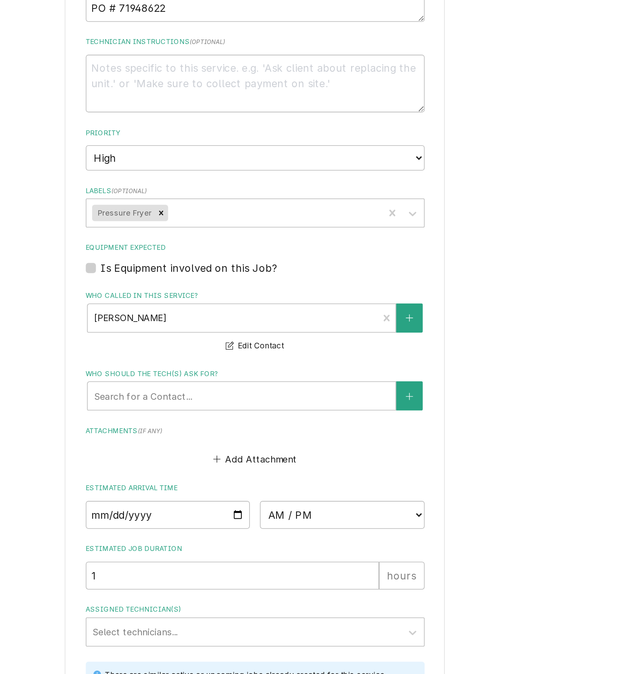
scroll to position [499, 0]
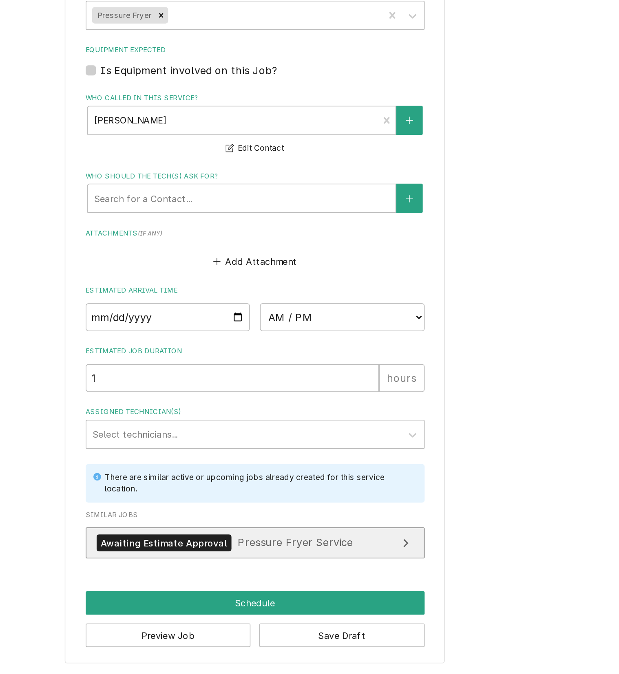
click at [415, 587] on link "Awaiting Estimate Approval Pressure Fryer Service" at bounding box center [362, 590] width 218 height 20
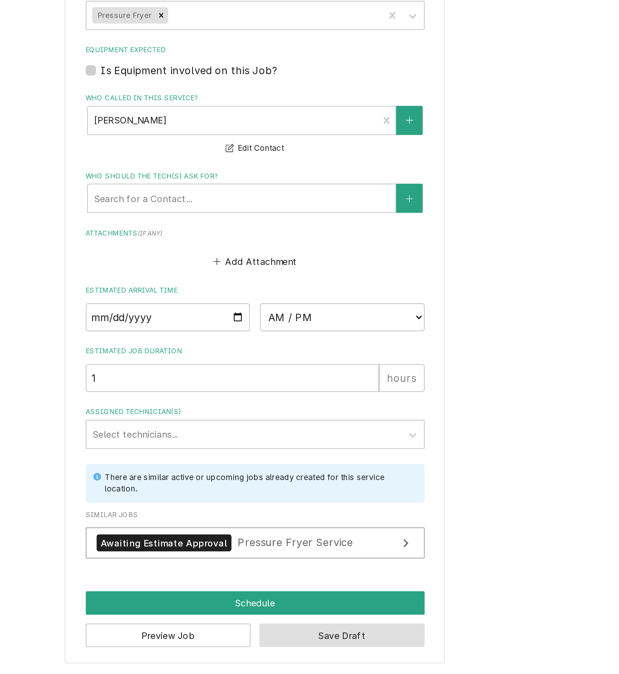
click at [410, 649] on button "Save Draft" at bounding box center [418, 649] width 106 height 15
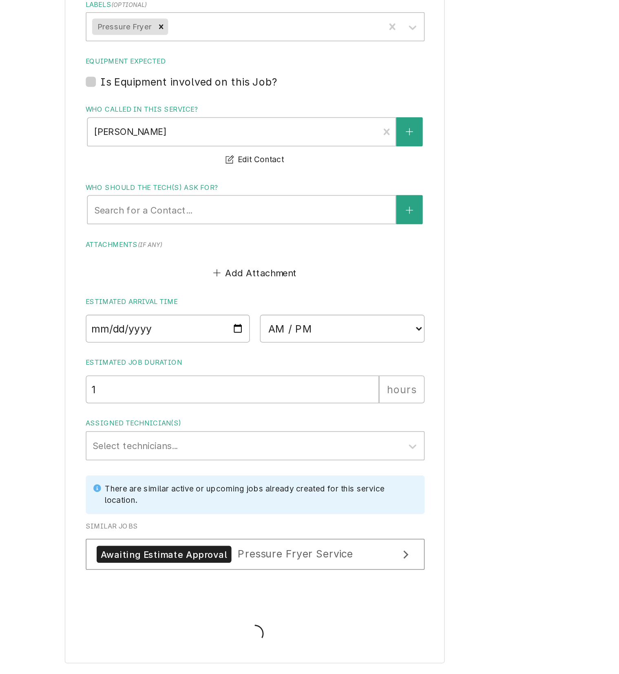
type textarea "x"
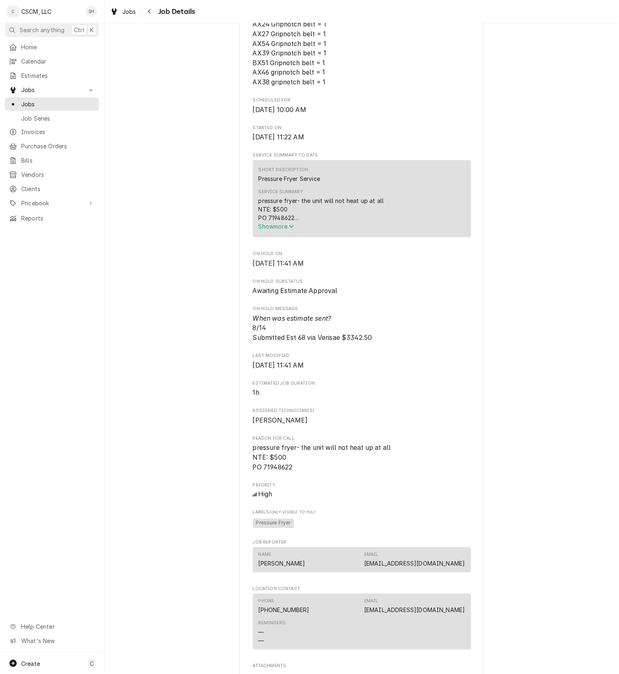
scroll to position [681, 0]
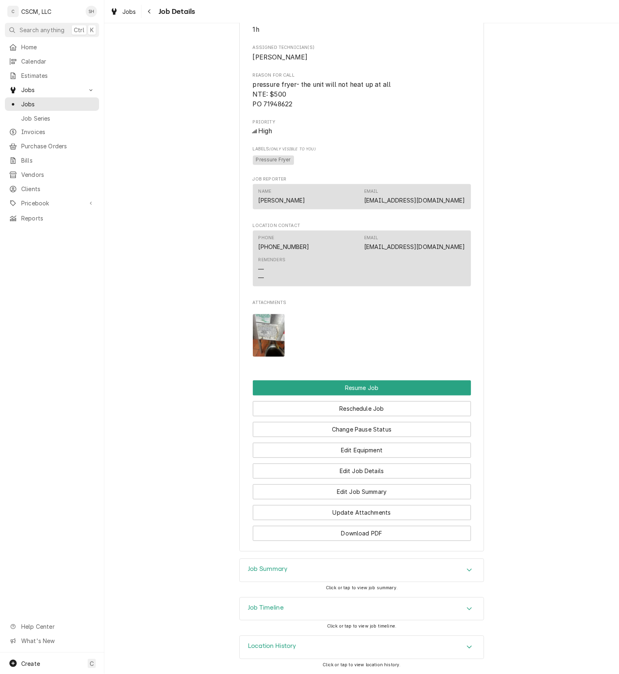
click at [365, 610] on div "Job Timeline" at bounding box center [362, 609] width 244 height 23
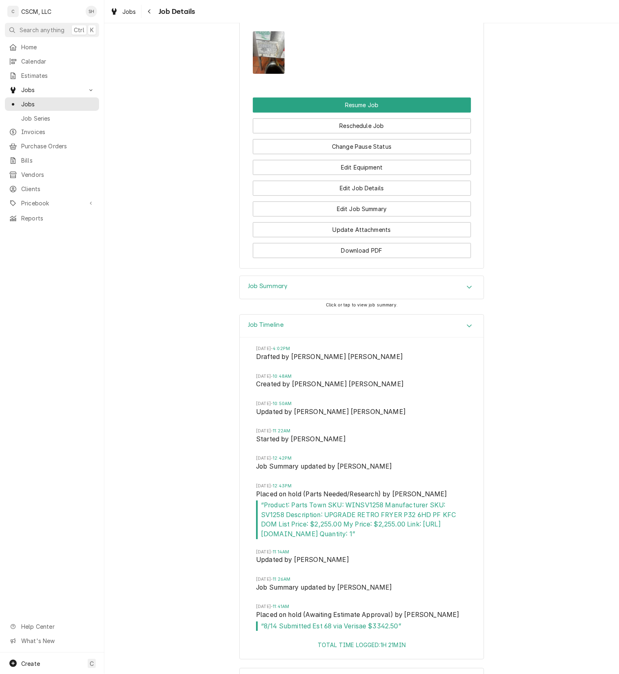
scroll to position [997, 0]
